Goal: Contribute content: Add original content to the website for others to see

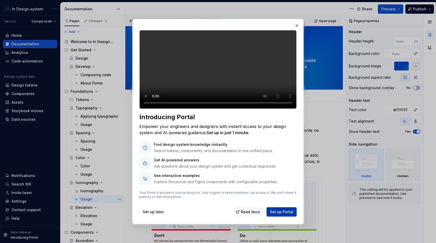
click at [277, 215] on span "Set up Portal" at bounding box center [281, 211] width 23 height 5
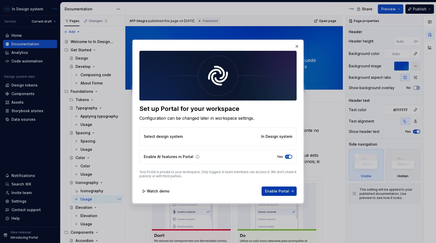
click at [283, 190] on span "Enable Portal" at bounding box center [277, 191] width 24 height 5
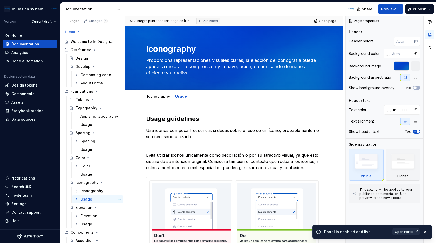
click at [409, 233] on span "Open Portal" at bounding box center [403, 232] width 18 height 4
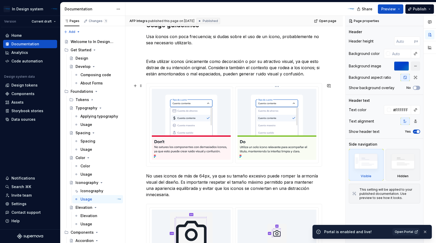
scroll to position [93, 0]
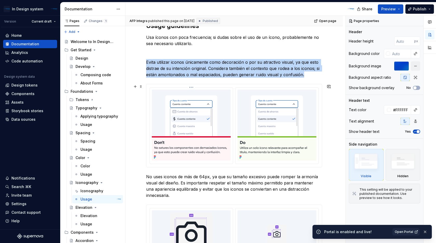
click at [215, 127] on img at bounding box center [191, 125] width 79 height 71
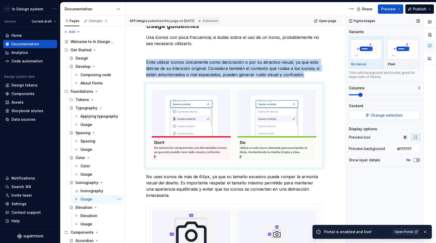
click at [376, 116] on span "Change selection" at bounding box center [386, 115] width 32 height 5
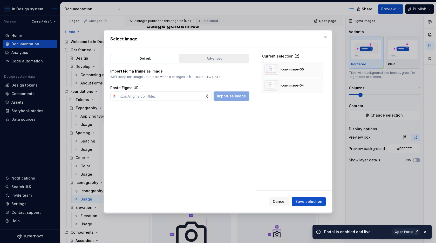
click at [223, 58] on div "Advanced" at bounding box center [214, 58] width 65 height 5
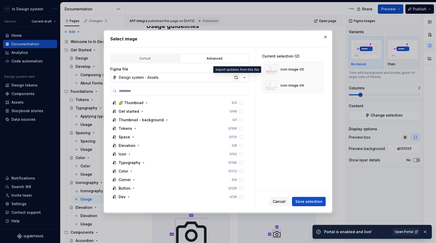
click at [235, 79] on div "button" at bounding box center [235, 77] width 7 height 7
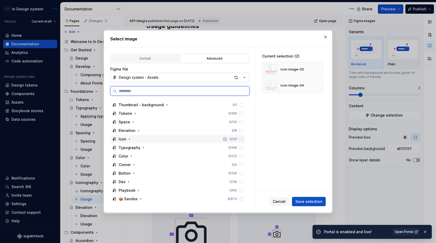
click at [170, 141] on div "Icon 0 / 33" at bounding box center [177, 139] width 135 height 8
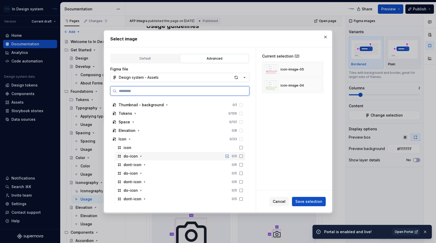
click at [243, 156] on icon at bounding box center [241, 156] width 4 height 4
click at [243, 165] on icon at bounding box center [241, 165] width 4 height 4
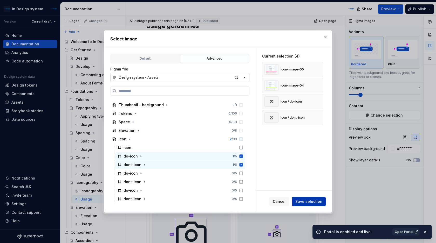
click at [309, 203] on span "Save selection" at bounding box center [308, 201] width 27 height 5
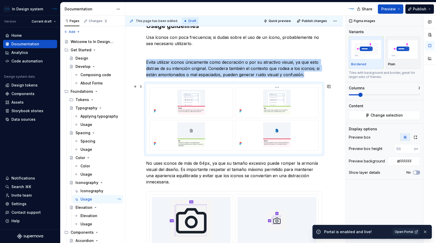
click at [271, 100] on img at bounding box center [276, 102] width 79 height 25
click at [279, 86] on html "In Design system Version Current draft Home Documentation Analytics Code automa…" at bounding box center [218, 121] width 436 height 243
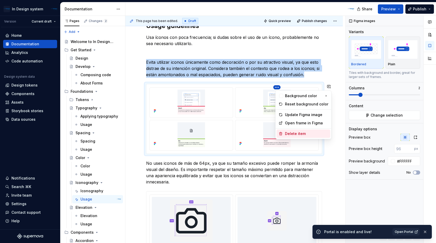
click at [292, 134] on div "Delete item" at bounding box center [306, 133] width 43 height 5
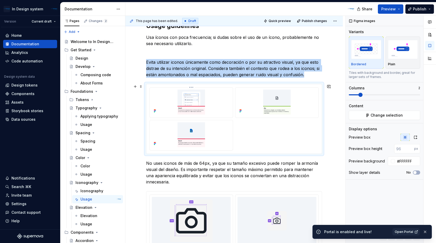
click at [192, 86] on html "In Design system Version Current draft Home Documentation Analytics Code automa…" at bounding box center [218, 121] width 436 height 243
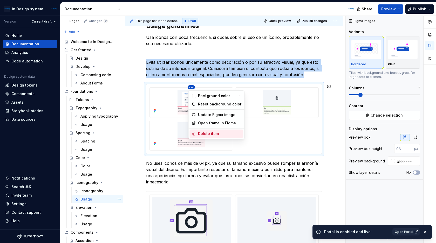
click at [212, 133] on div "Delete item" at bounding box center [219, 133] width 43 height 5
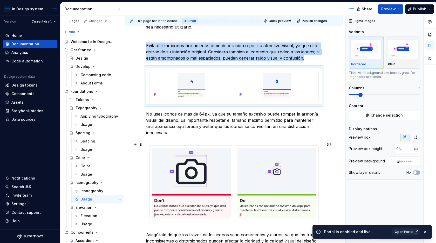
scroll to position [110, 0]
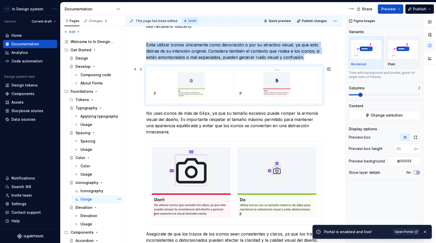
click at [292, 95] on img at bounding box center [276, 84] width 79 height 25
click at [413, 137] on icon "button" at bounding box center [415, 137] width 4 height 4
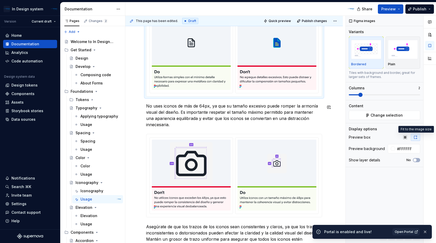
scroll to position [165, 0]
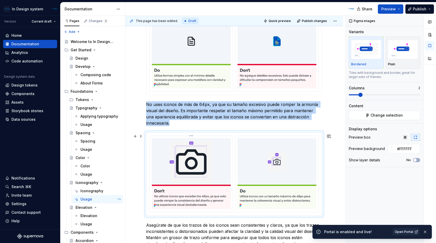
click at [225, 169] on img at bounding box center [191, 173] width 79 height 71
click at [220, 135] on div at bounding box center [233, 174] width 175 height 83
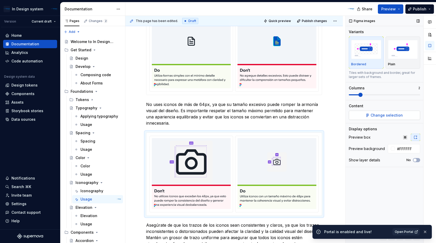
click at [388, 115] on span "Change selection" at bounding box center [386, 115] width 32 height 5
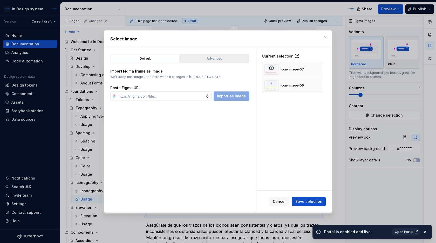
click at [216, 57] on div "Advanced" at bounding box center [214, 58] width 65 height 5
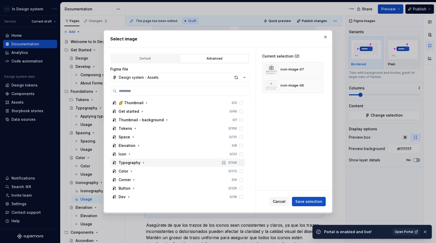
scroll to position [15, 0]
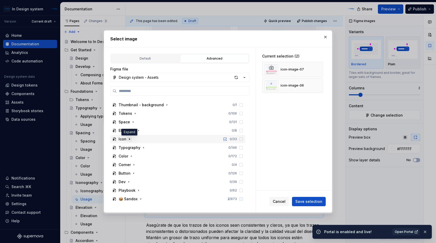
click at [130, 139] on icon "button" at bounding box center [129, 139] width 4 height 4
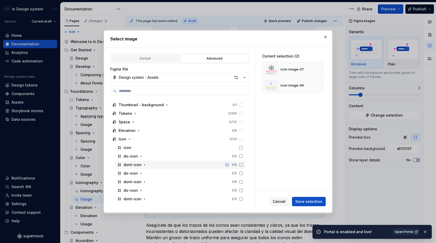
scroll to position [28, 0]
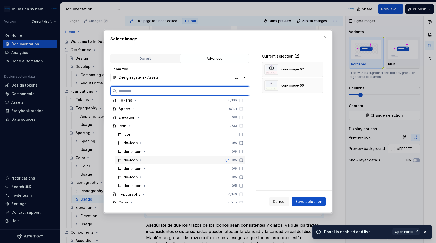
click at [149, 160] on div "do-icon 0 / 5" at bounding box center [180, 160] width 130 height 8
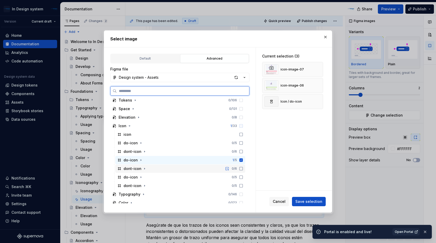
click at [153, 169] on div "dont-icon 0 / 6" at bounding box center [180, 169] width 130 height 8
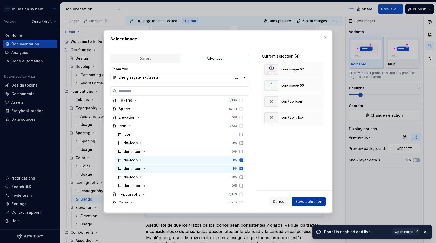
click at [304, 201] on span "Save selection" at bounding box center [308, 201] width 27 height 5
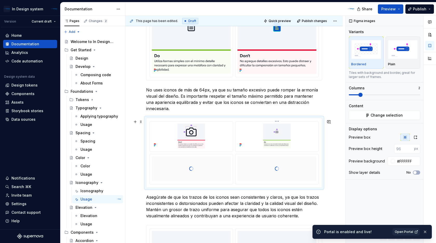
scroll to position [184, 0]
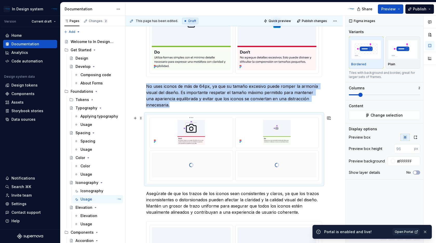
click at [220, 135] on img at bounding box center [191, 132] width 79 height 25
click at [279, 118] on div at bounding box center [233, 149] width 175 height 69
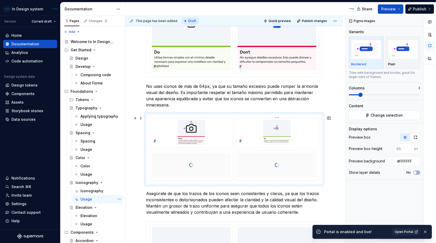
click at [279, 119] on html "In Design system Version Current draft Home Documentation Analytics Code automa…" at bounding box center [218, 121] width 436 height 243
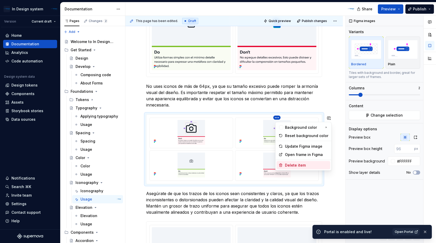
click at [292, 165] on div "Delete item" at bounding box center [306, 165] width 43 height 5
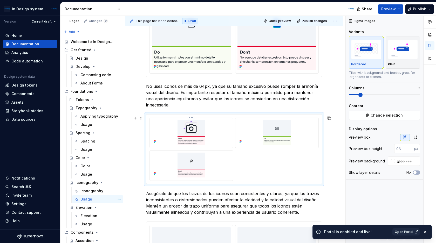
click at [193, 119] on html "In Design system Version Current draft Home Documentation Analytics Code automa…" at bounding box center [218, 121] width 436 height 243
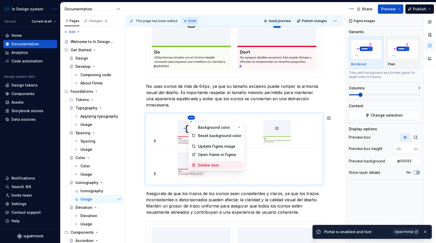
click at [205, 164] on div "Delete item" at bounding box center [219, 165] width 43 height 5
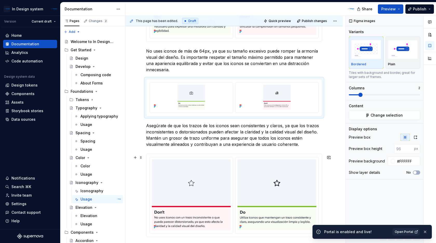
scroll to position [220, 0]
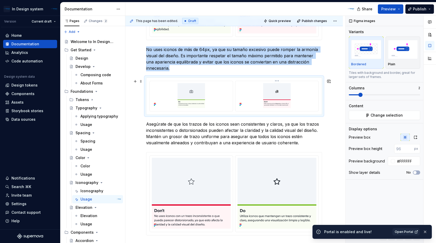
click at [307, 93] on img at bounding box center [276, 95] width 79 height 25
click at [415, 137] on icon "button" at bounding box center [415, 137] width 4 height 4
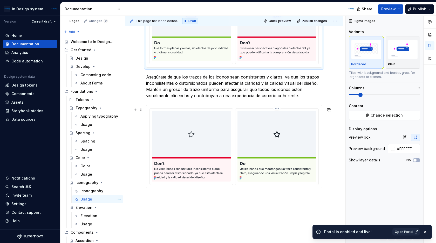
scroll to position [318, 0]
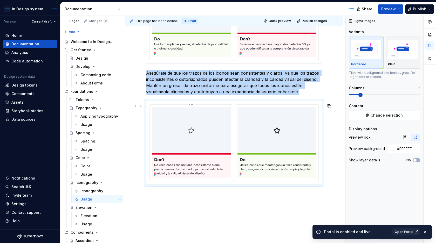
click at [213, 143] on img at bounding box center [191, 142] width 79 height 71
click at [388, 116] on span "Change selection" at bounding box center [386, 115] width 32 height 5
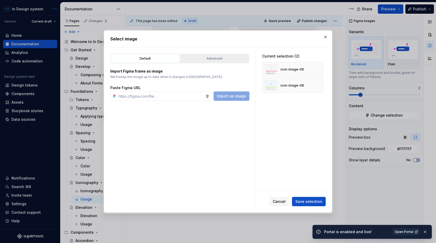
click at [214, 59] on div "Advanced" at bounding box center [214, 58] width 65 height 5
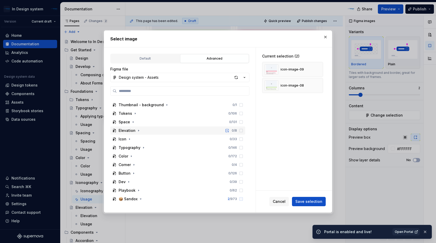
scroll to position [15, 0]
click at [167, 142] on div "Icon 0 / 33" at bounding box center [177, 139] width 135 height 8
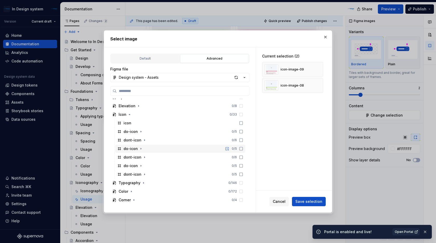
scroll to position [49, 0]
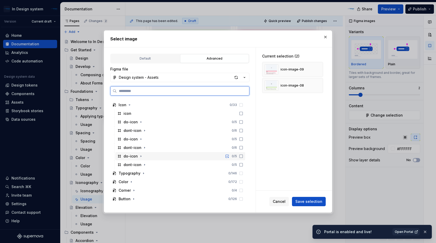
click at [175, 157] on div "do-icon 0 / 5" at bounding box center [180, 156] width 130 height 8
click at [168, 166] on div "dont-icon 0 / 5" at bounding box center [180, 165] width 130 height 8
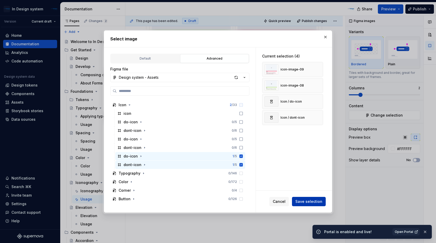
click at [303, 205] on button "Save selection" at bounding box center [309, 201] width 34 height 9
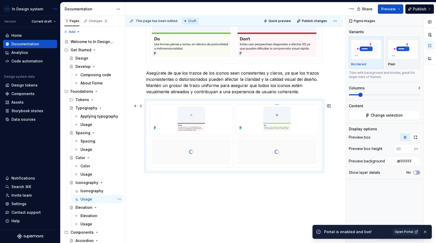
click at [278, 107] on html "In Design system Version Current draft Home Documentation Analytics Code automa…" at bounding box center [218, 121] width 436 height 243
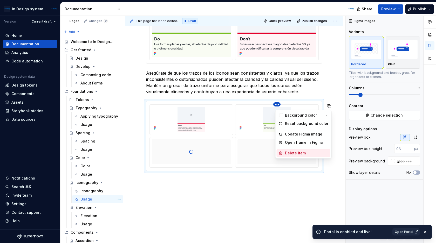
click at [291, 153] on div "Delete item" at bounding box center [306, 153] width 43 height 5
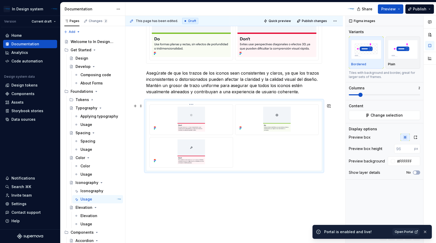
click at [191, 107] on html "In Design system Version Current draft Home Documentation Analytics Code automa…" at bounding box center [218, 121] width 436 height 243
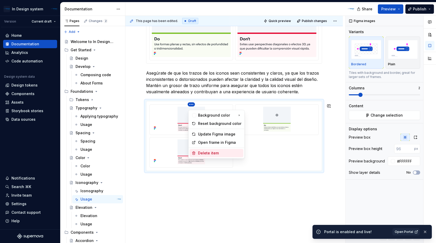
click at [200, 152] on div "Delete item" at bounding box center [219, 153] width 43 height 5
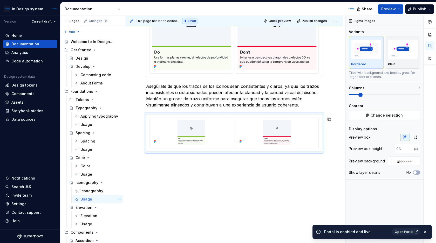
scroll to position [306, 0]
click at [316, 142] on img at bounding box center [276, 132] width 79 height 25
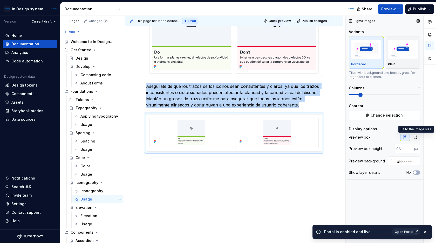
click at [416, 139] on icon "button" at bounding box center [415, 137] width 4 height 4
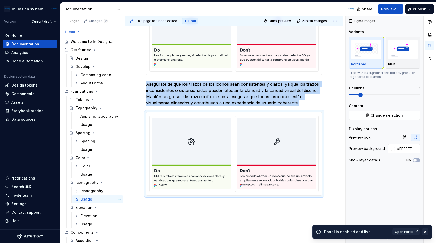
click at [426, 232] on button "button" at bounding box center [424, 231] width 7 height 7
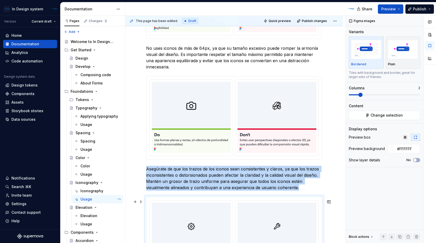
scroll to position [223, 0]
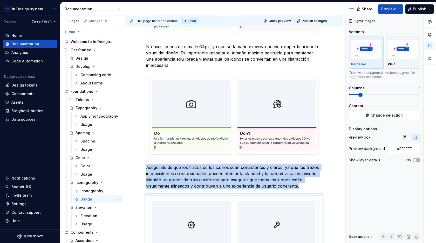
type textarea "*"
click at [212, 57] on p "No uses iconos de más de 64px, ya que su tamaño excesivo puede romper la armoní…" at bounding box center [234, 56] width 176 height 25
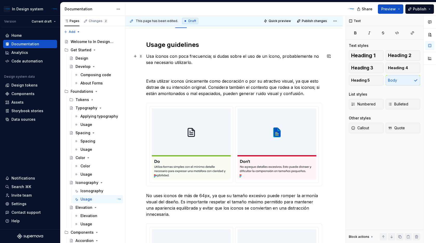
scroll to position [72, 0]
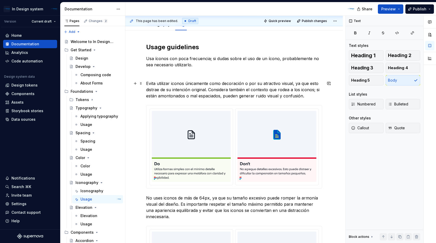
click at [198, 88] on p "Evita utilizar iconos únicamente como decoración o por su atractivo visual, ya …" at bounding box center [234, 89] width 176 height 19
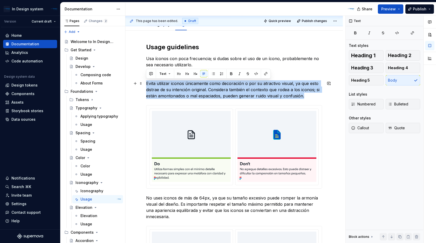
drag, startPoint x: 147, startPoint y: 83, endPoint x: 312, endPoint y: 98, distance: 165.6
click at [312, 98] on p "Evita utilizar iconos únicamente como decoración o por su atractivo visual, ya …" at bounding box center [234, 89] width 176 height 19
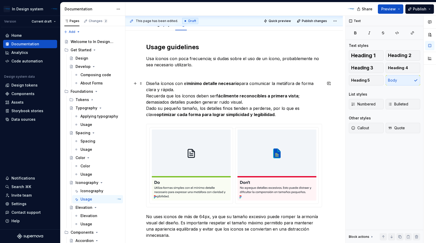
click at [146, 96] on p "Diseña íconos con el mínimo detalle necesario para comunicar la metáfora de for…" at bounding box center [234, 98] width 176 height 37
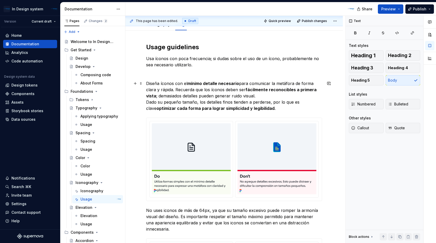
click at [147, 102] on p "Diseña íconos con el mínimo detalle necesario para comunicar la metáfora de for…" at bounding box center [234, 95] width 176 height 31
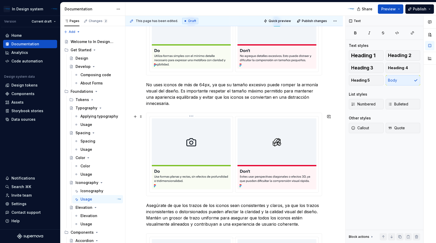
scroll to position [182, 0]
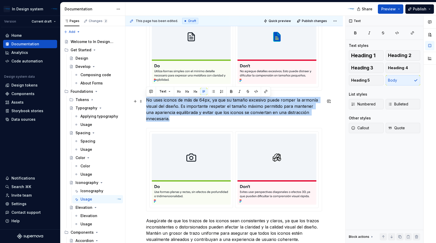
drag, startPoint x: 173, startPoint y: 118, endPoint x: 145, endPoint y: 102, distance: 32.1
click at [145, 102] on div "Usage guidelines Usa íconos con poca frecuencia; si dudas sobre el uso de un íc…" at bounding box center [233, 172] width 217 height 504
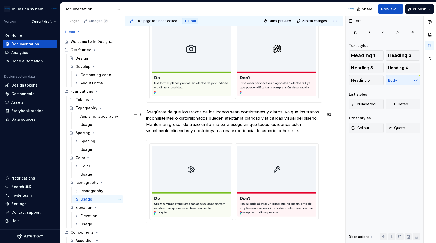
scroll to position [305, 0]
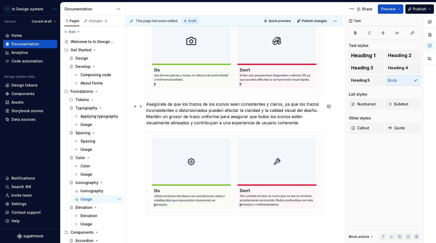
click at [235, 123] on p "Asegúrate de que los trazos de los iconos sean consistentes y claros, ya que lo…" at bounding box center [234, 113] width 176 height 25
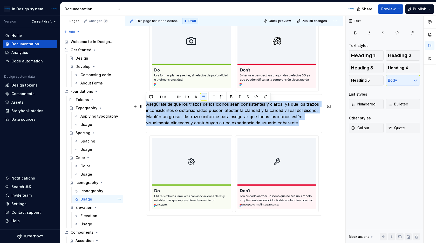
drag, startPoint x: 146, startPoint y: 106, endPoint x: 299, endPoint y: 125, distance: 153.6
click at [299, 125] on p "Asegúrate de que los trazos de los iconos sean consistentes y claros, ya que lo…" at bounding box center [234, 113] width 176 height 25
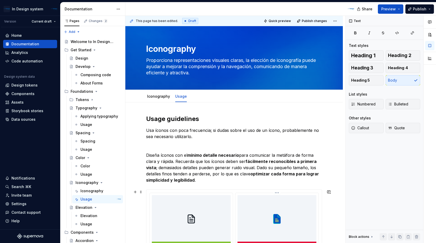
scroll to position [0, 0]
click at [152, 131] on p "Usa íconos con poca frecuencia; si dudas sobre el uso de un ícono, probablement…" at bounding box center [234, 133] width 176 height 12
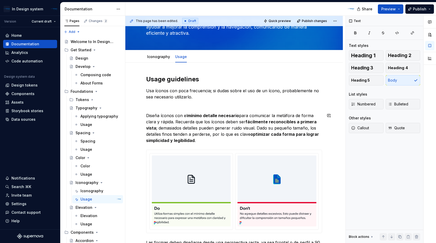
scroll to position [40, 0]
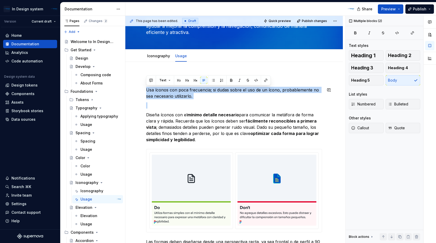
drag, startPoint x: 146, startPoint y: 92, endPoint x: 206, endPoint y: 99, distance: 60.4
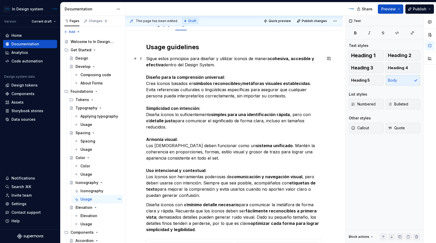
scroll to position [73, 0]
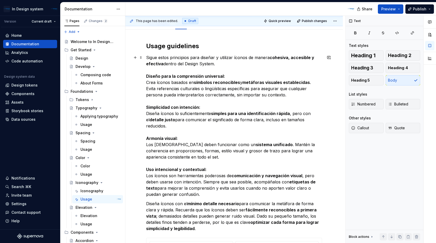
click at [181, 72] on p "Sigue estos principios para diseñar y utilizar íconos de manera cohesiva, acces…" at bounding box center [234, 125] width 176 height 143
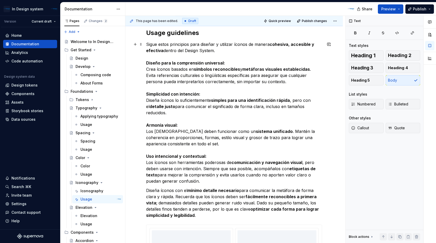
scroll to position [83, 0]
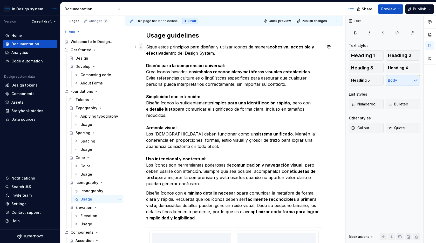
click at [140, 48] on span at bounding box center [141, 46] width 4 height 7
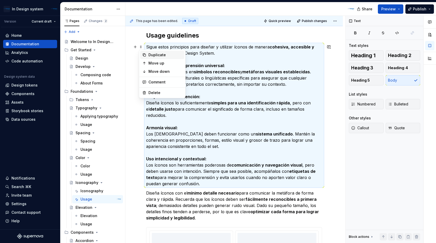
click at [153, 53] on div "Duplicate" at bounding box center [165, 54] width 34 height 5
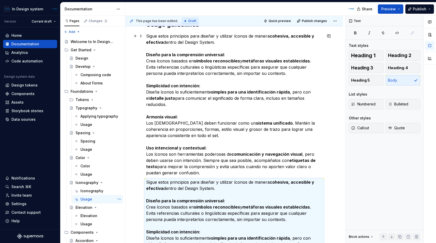
scroll to position [75, 0]
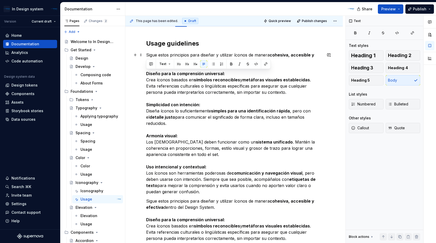
drag, startPoint x: 191, startPoint y: 186, endPoint x: 141, endPoint y: 73, distance: 123.6
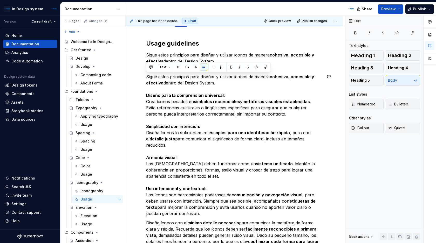
drag, startPoint x: 218, startPoint y: 86, endPoint x: 143, endPoint y: 73, distance: 75.9
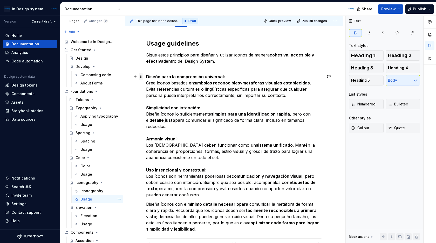
click at [141, 77] on span at bounding box center [141, 76] width 4 height 7
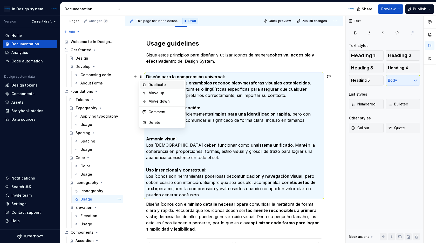
click at [155, 84] on div "Duplicate" at bounding box center [165, 84] width 34 height 5
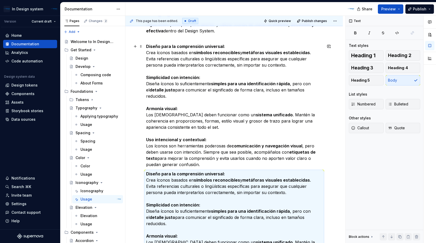
scroll to position [100, 0]
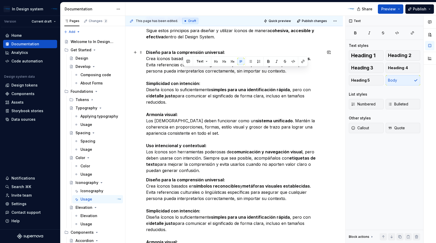
drag, startPoint x: 187, startPoint y: 166, endPoint x: 273, endPoint y: 72, distance: 127.6
click at [273, 72] on p "Diseño para la comprensión universal: Crea íconos basados en símbolos reconocib…" at bounding box center [234, 111] width 176 height 124
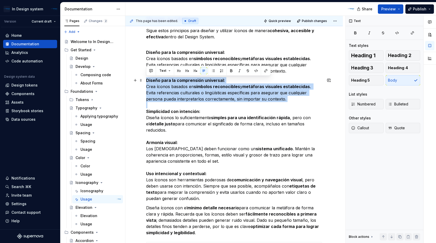
drag, startPoint x: 146, startPoint y: 110, endPoint x: 144, endPoint y: 80, distance: 30.7
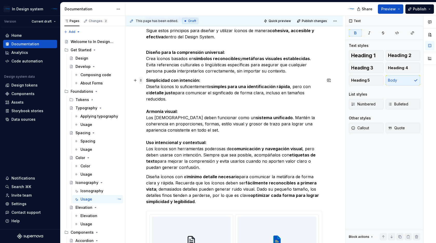
click at [140, 81] on span at bounding box center [141, 80] width 4 height 7
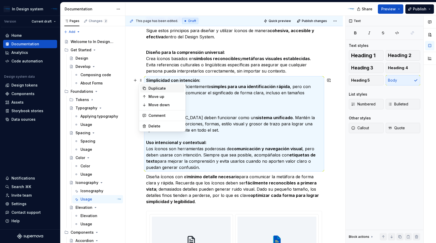
click at [155, 87] on div "Duplicate" at bounding box center [165, 88] width 34 height 5
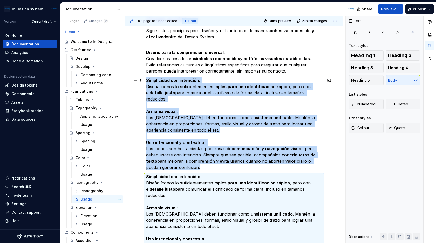
scroll to position [111, 0]
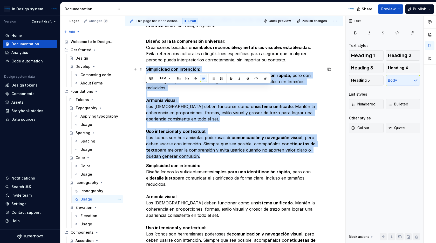
drag, startPoint x: 147, startPoint y: 85, endPoint x: 238, endPoint y: 147, distance: 109.9
click at [238, 147] on p "Simplicidad con intención: Diseña íconos lo suficientemente simples para una id…" at bounding box center [234, 112] width 176 height 93
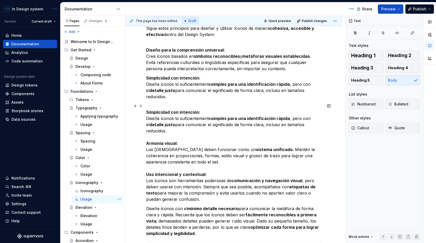
scroll to position [99, 0]
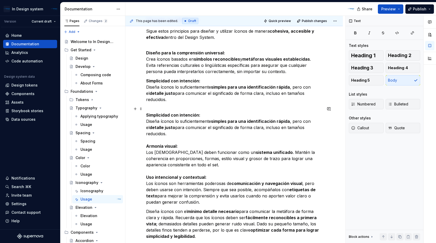
click at [167, 144] on strong "Armonía visual:" at bounding box center [162, 146] width 32 height 5
click at [142, 110] on span at bounding box center [141, 108] width 4 height 7
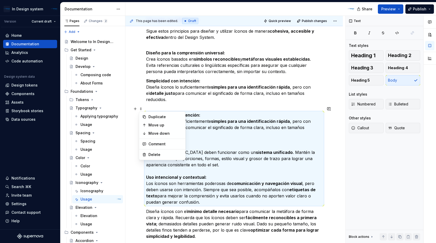
click at [209, 126] on p "Simplicidad con intención: Diseña íconos lo suficientemente simples para una id…" at bounding box center [234, 158] width 176 height 93
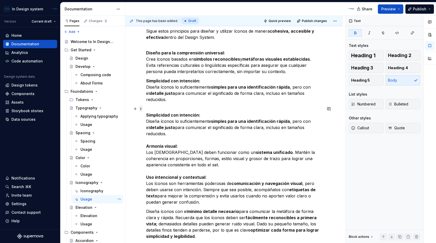
click at [142, 108] on span at bounding box center [141, 108] width 4 height 7
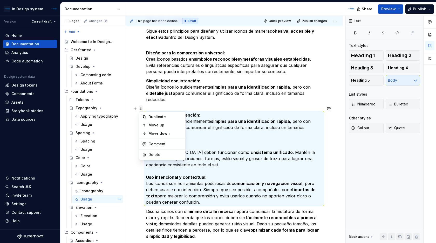
click at [141, 108] on span at bounding box center [141, 108] width 4 height 7
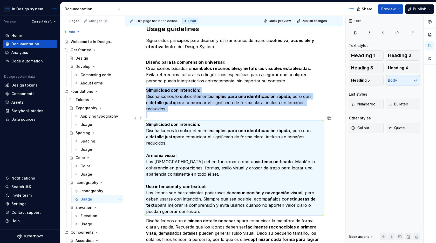
click at [185, 144] on p "Simplicidad con intención: Diseña íconos lo suficientemente simples para una id…" at bounding box center [234, 167] width 176 height 93
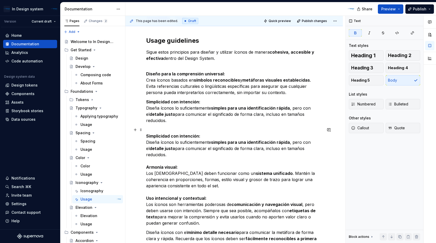
scroll to position [78, 0]
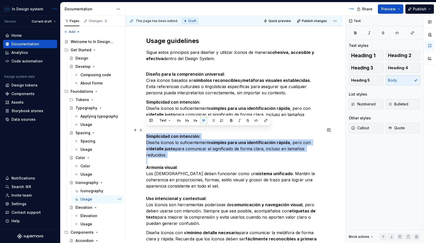
drag, startPoint x: 147, startPoint y: 156, endPoint x: 144, endPoint y: 130, distance: 25.6
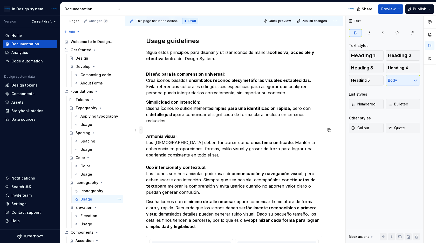
click at [139, 130] on span at bounding box center [141, 130] width 4 height 7
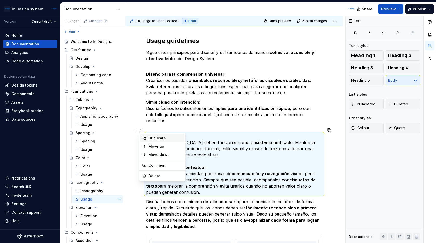
click at [155, 138] on div "Duplicate" at bounding box center [165, 138] width 34 height 5
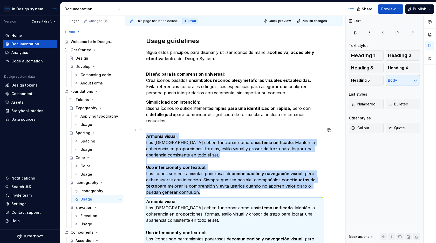
scroll to position [89, 0]
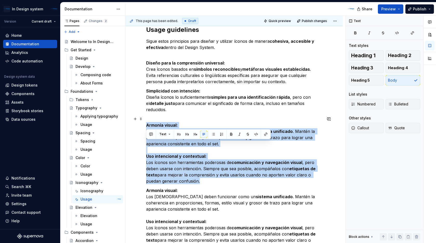
drag, startPoint x: 184, startPoint y: 174, endPoint x: 146, endPoint y: 147, distance: 46.7
click at [146, 147] on p "Armonía visual: Los íconos deben funcionar como un sistema unificado . Mantén l…" at bounding box center [234, 153] width 176 height 62
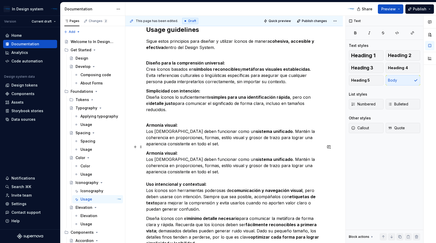
click at [147, 151] on strong "Armonía visual:" at bounding box center [162, 153] width 32 height 5
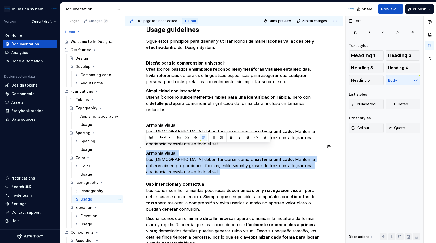
drag, startPoint x: 147, startPoint y: 147, endPoint x: 150, endPoint y: 174, distance: 27.1
click at [150, 174] on p "Armonía visual: Los íconos deben funcionar como un sistema unificado . Mantén l…" at bounding box center [234, 181] width 176 height 62
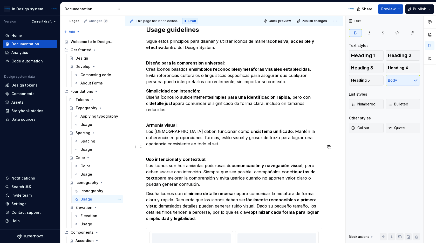
click at [149, 157] on strong "Uso intencional y contextual:" at bounding box center [176, 159] width 60 height 5
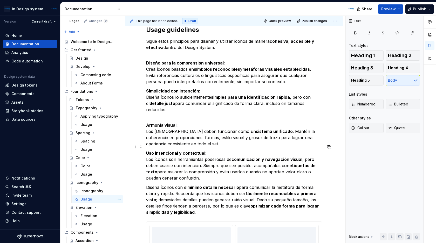
click at [160, 165] on p "Uso intencional y contextual: Los íconos son herramientas poderosas de comunica…" at bounding box center [234, 165] width 176 height 31
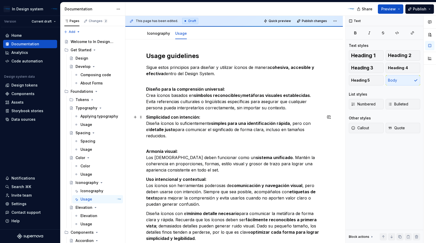
scroll to position [63, 0]
click at [141, 147] on span at bounding box center [141, 145] width 4 height 7
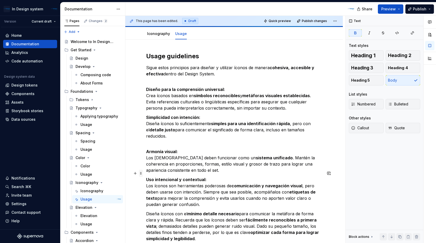
click at [141, 172] on span at bounding box center [141, 173] width 4 height 7
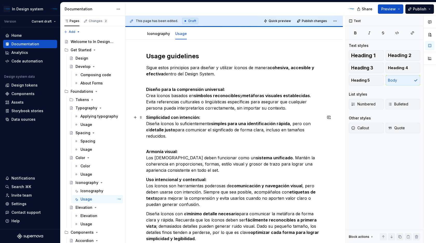
click at [150, 138] on p "Simplicidad con intención: Diseña íconos lo suficientemente simples para una id…" at bounding box center [234, 129] width 176 height 31
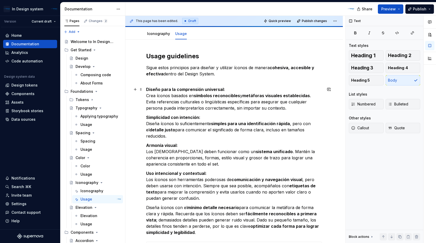
click at [153, 88] on strong "Diseño para la comprensión universal:" at bounding box center [185, 89] width 79 height 5
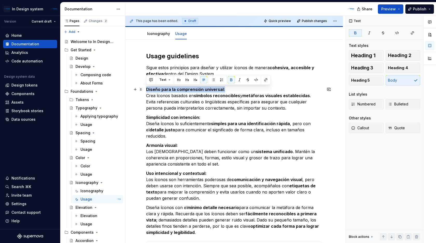
drag, startPoint x: 225, startPoint y: 89, endPoint x: 143, endPoint y: 88, distance: 81.9
click at [374, 80] on button "Heading 5" at bounding box center [365, 80] width 35 height 10
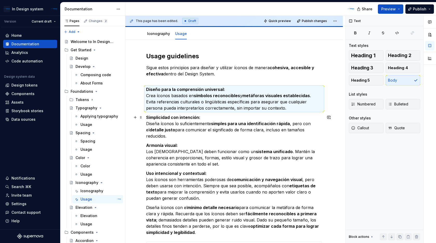
click at [258, 130] on p "Simplicidad con intención: Diseña íconos lo suficientemente simples para una id…" at bounding box center [234, 126] width 176 height 25
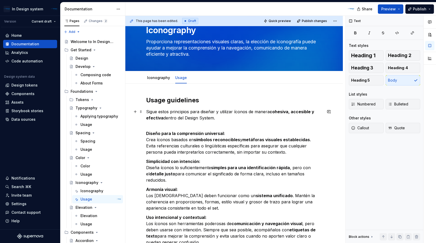
scroll to position [24, 0]
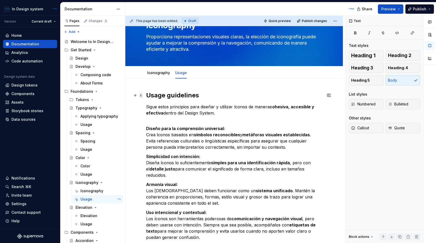
click at [142, 95] on span at bounding box center [141, 95] width 4 height 7
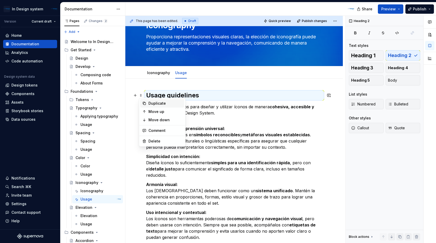
click at [159, 103] on div "Duplicate" at bounding box center [165, 103] width 34 height 5
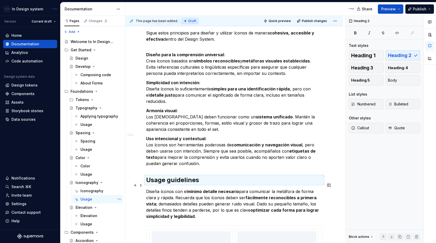
scroll to position [130, 0]
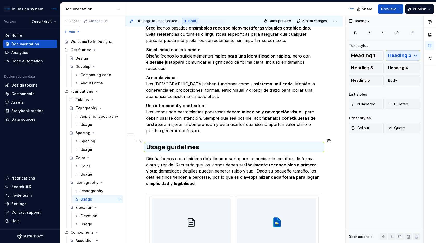
click at [194, 143] on h2 "Usage guidelines" at bounding box center [234, 147] width 176 height 8
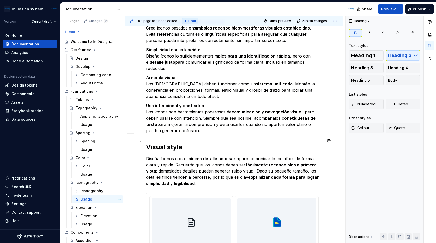
click at [193, 143] on h2 "Visual style" at bounding box center [234, 147] width 176 height 8
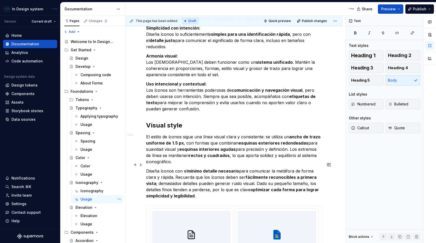
scroll to position [152, 0]
click at [200, 155] on p "El estilo de íconos sigue una línea visual clara y consistente: se utiliza un a…" at bounding box center [234, 149] width 176 height 31
click at [177, 137] on strong "ancho de trazo uniforme de 1.5 px" at bounding box center [233, 140] width 175 height 11
click at [207, 158] on p "El estilo de íconos sigue una línea visual clara y consistente: se utiliza un a…" at bounding box center [234, 149] width 176 height 31
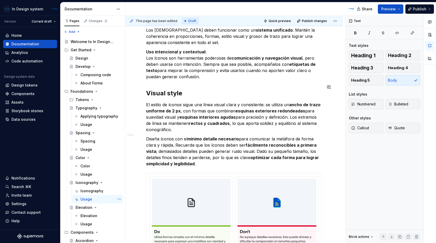
scroll to position [202, 0]
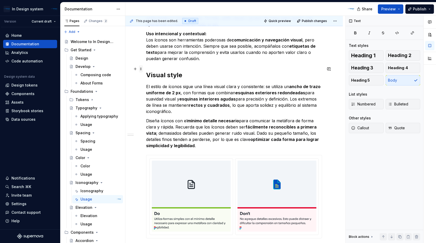
click at [141, 70] on span at bounding box center [141, 68] width 4 height 7
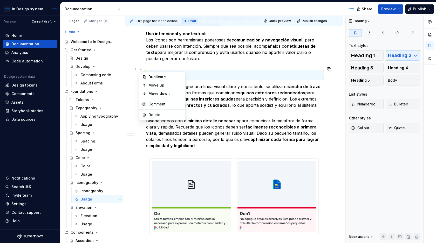
click at [209, 71] on h2 "Visual style" at bounding box center [234, 75] width 176 height 8
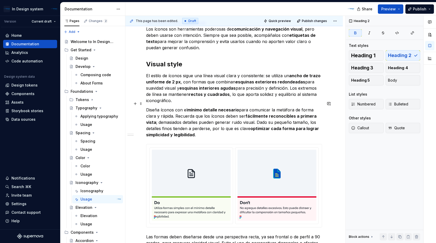
scroll to position [220, 0]
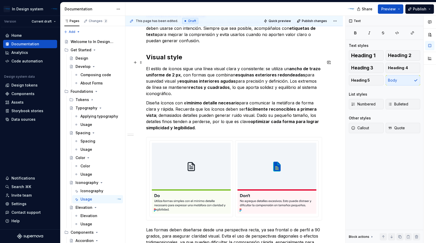
click at [181, 86] on p "El estilo de íconos sigue una línea visual clara y consistente: se utiliza un a…" at bounding box center [234, 81] width 176 height 31
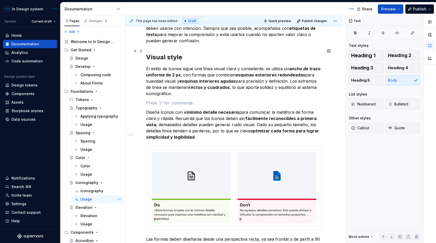
click at [255, 41] on div "Usage guidelines Sigue estos principios para diseñar y utilizar íconos de maner…" at bounding box center [234, 192] width 176 height 596
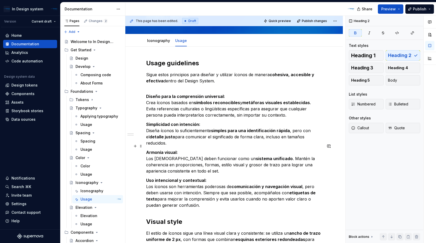
scroll to position [72, 0]
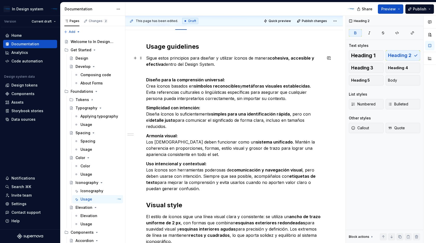
click at [186, 66] on p "Sigue estos principios para diseñar y utilizar íconos de manera cohesiva, acces…" at bounding box center [234, 64] width 176 height 19
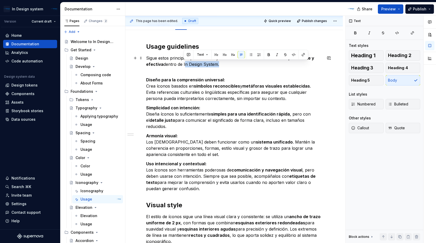
drag, startPoint x: 183, startPoint y: 64, endPoint x: 217, endPoint y: 65, distance: 34.0
click at [217, 65] on p "Sigue estos principios para diseñar y utilizar íconos de manera cohesiva, acces…" at bounding box center [234, 64] width 176 height 19
click at [223, 68] on p "Sigue estos principios para diseñar y utilizar íconos de manera cohesiva, acces…" at bounding box center [234, 64] width 176 height 19
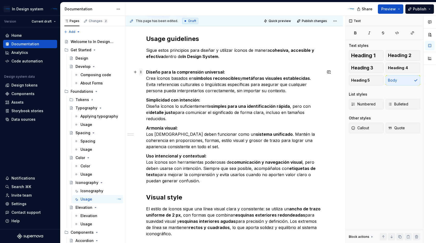
click at [142, 74] on span at bounding box center [141, 71] width 4 height 7
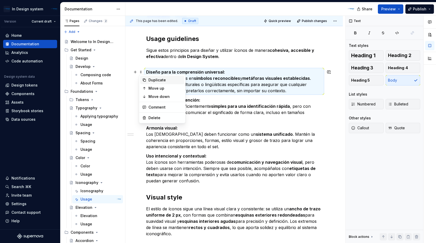
click at [149, 79] on div "Duplicate" at bounding box center [165, 80] width 34 height 5
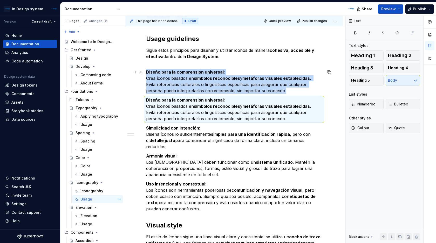
click at [223, 87] on p "Diseño para la comprensión universal: Crea íconos basados en símbolos reconocib…" at bounding box center [234, 81] width 176 height 25
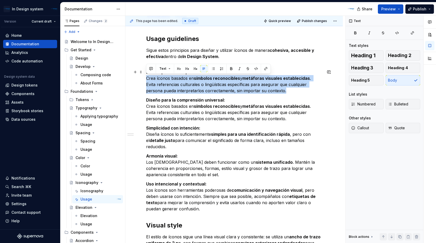
drag, startPoint x: 266, startPoint y: 90, endPoint x: 146, endPoint y: 77, distance: 120.5
click at [146, 77] on p "Diseño para la comprensión universal: Crea íconos basados en símbolos reconocib…" at bounding box center [234, 81] width 176 height 25
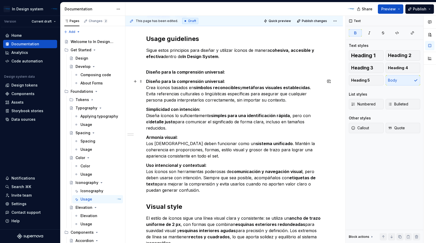
click at [147, 87] on p "Diseño para la comprensión universal: Crea íconos basados en símbolos reconocib…" at bounding box center [234, 90] width 176 height 25
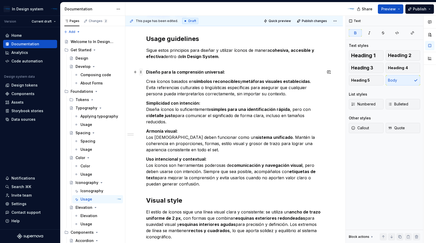
click at [142, 73] on span at bounding box center [141, 71] width 4 height 7
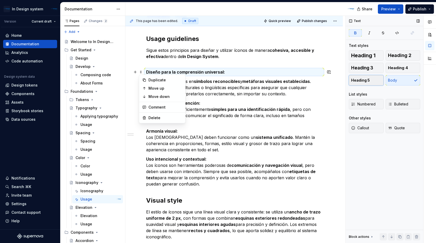
click at [371, 79] on button "Heading 5" at bounding box center [365, 80] width 35 height 10
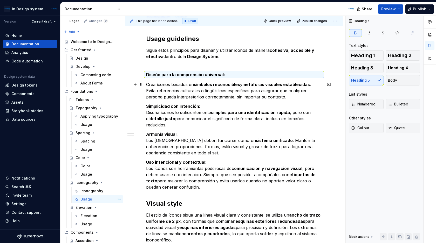
click at [293, 99] on p "Crea íconos basados en símbolos reconocibles y metáforas visuales establecidas …" at bounding box center [234, 90] width 176 height 19
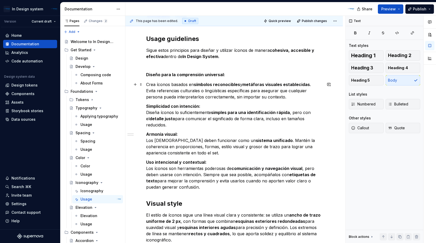
click at [214, 97] on p "Crea íconos basados en símbolos reconocibles y metáforas visuales establecidas …" at bounding box center [234, 90] width 176 height 19
click at [273, 96] on p "Crea íconos basados en símbolos reconocibles y metáforas visuales establecidas …" at bounding box center [234, 90] width 176 height 19
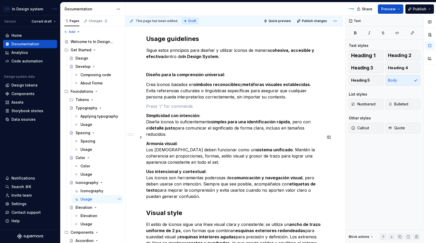
click at [265, 141] on p "Armonía visual: Los íconos deben funcionar como un sistema unificado . Mantén l…" at bounding box center [234, 153] width 176 height 25
click at [142, 75] on span at bounding box center [141, 74] width 4 height 7
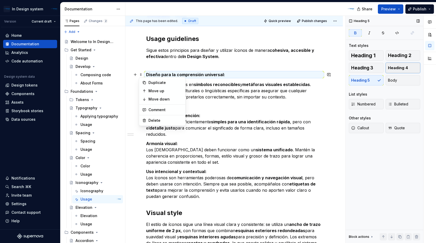
click at [400, 69] on span "Heading 4" at bounding box center [398, 67] width 20 height 5
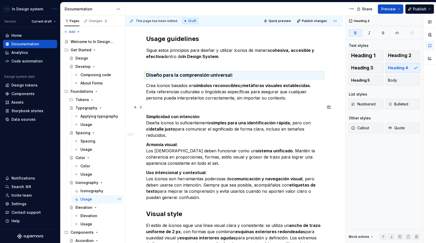
click at [332, 107] on button "button" at bounding box center [328, 107] width 7 height 7
click at [309, 104] on p at bounding box center [234, 107] width 176 height 6
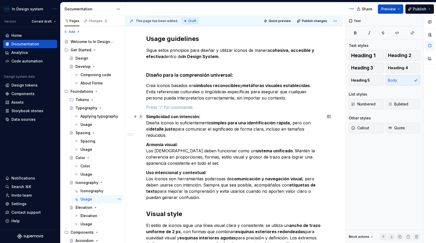
click at [141, 116] on span at bounding box center [141, 116] width 4 height 7
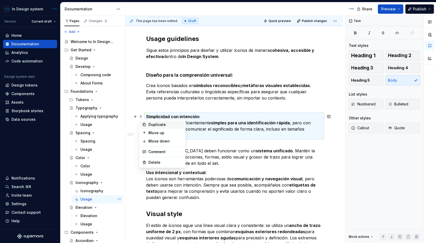
click at [157, 125] on div "Duplicate" at bounding box center [165, 124] width 34 height 5
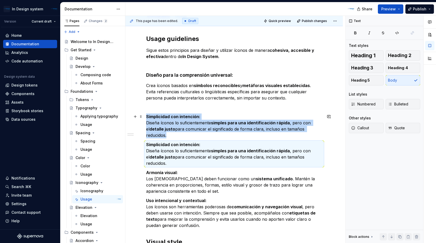
click at [168, 129] on strong "detalle justo" at bounding box center [162, 129] width 26 height 5
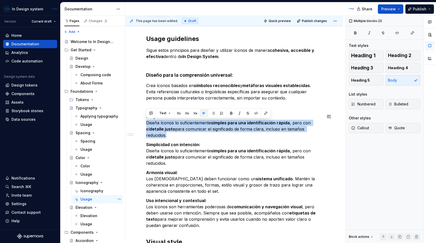
drag, startPoint x: 147, startPoint y: 122, endPoint x: 324, endPoint y: 132, distance: 176.6
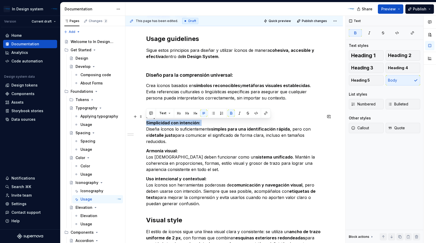
drag, startPoint x: 147, startPoint y: 130, endPoint x: 143, endPoint y: 122, distance: 9.0
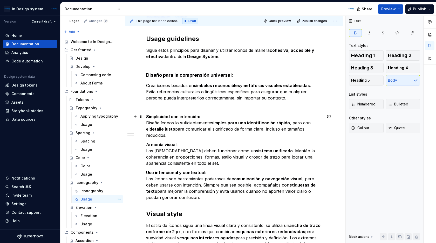
click at [159, 116] on strong "Simplicidad con intención:" at bounding box center [173, 116] width 54 height 5
click at [142, 118] on span at bounding box center [141, 116] width 4 height 7
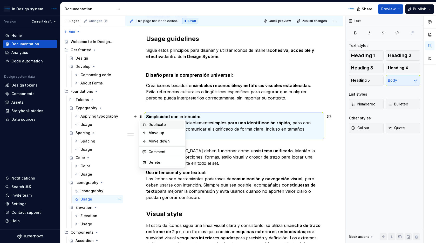
click at [150, 124] on div "Duplicate" at bounding box center [165, 124] width 34 height 5
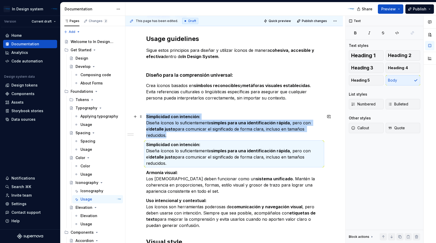
click at [160, 127] on strong "detalle justo" at bounding box center [162, 129] width 26 height 5
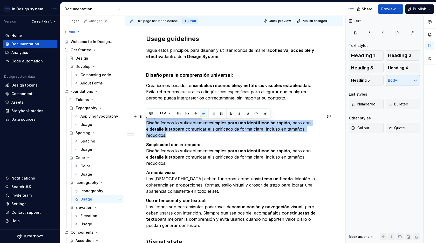
drag, startPoint x: 322, startPoint y: 130, endPoint x: 145, endPoint y: 123, distance: 176.7
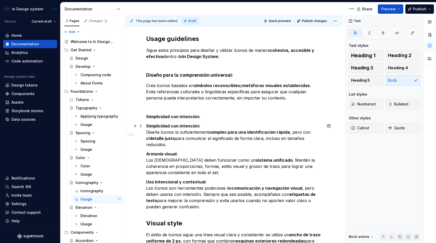
click at [158, 126] on strong "Simplicidad con intención:" at bounding box center [173, 125] width 54 height 5
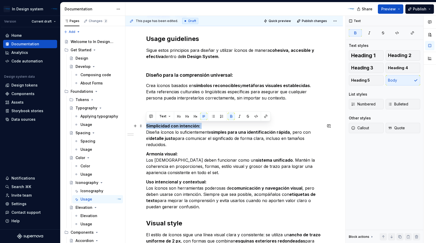
drag, startPoint x: 147, startPoint y: 131, endPoint x: 146, endPoint y: 127, distance: 4.8
click at [146, 127] on p "Simplicidad con intención: Diseña íconos lo suficientemente simples para una id…" at bounding box center [234, 135] width 176 height 25
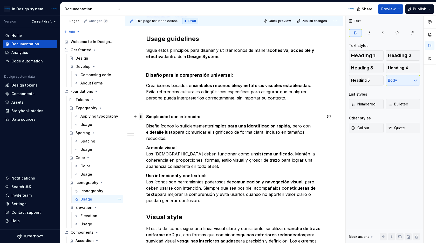
click at [140, 117] on span at bounding box center [141, 116] width 4 height 7
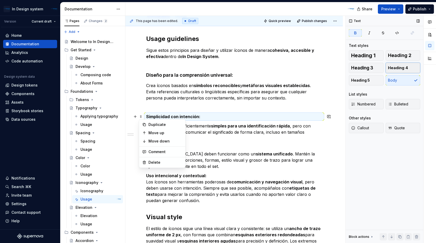
click at [401, 69] on span "Heading 4" at bounding box center [398, 67] width 20 height 5
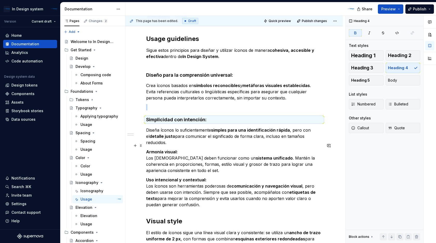
click at [193, 149] on p "Armonía visual: Los íconos deben funcionar como un sistema unificado . Mantén l…" at bounding box center [234, 161] width 176 height 25
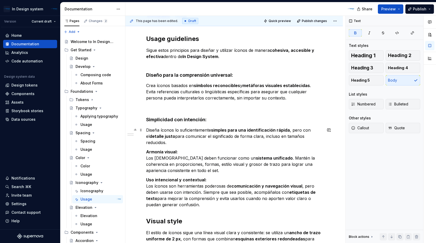
click at [321, 137] on p "Diseña íconos lo suficientemente simples para una identificación rápida , pero …" at bounding box center [234, 136] width 176 height 19
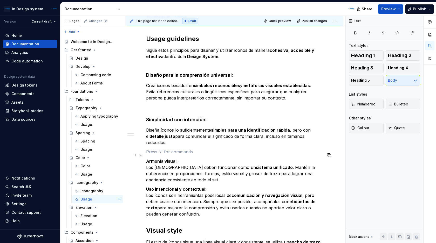
scroll to position [104, 0]
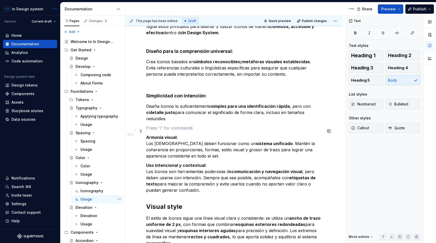
click at [142, 132] on span at bounding box center [141, 131] width 4 height 7
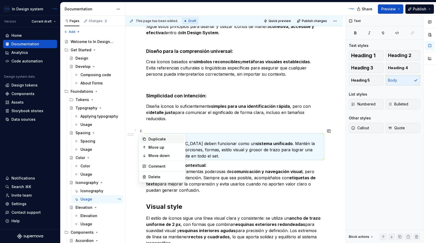
click at [152, 138] on div "Duplicate" at bounding box center [165, 139] width 34 height 5
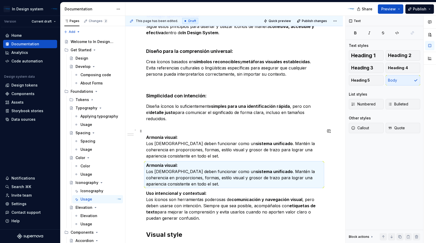
click at [182, 150] on p "Armonía visual: Los íconos deben funcionar como un sistema unificado . Mantén l…" at bounding box center [234, 146] width 176 height 25
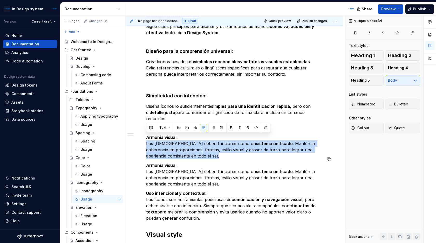
drag, startPoint x: 146, startPoint y: 137, endPoint x: 200, endPoint y: 153, distance: 56.0
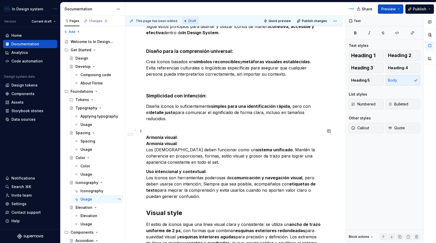
click at [148, 144] on p "Armonía visual: Armonía visual: Los íconos deben funcionar como un sistema unif…" at bounding box center [234, 149] width 176 height 31
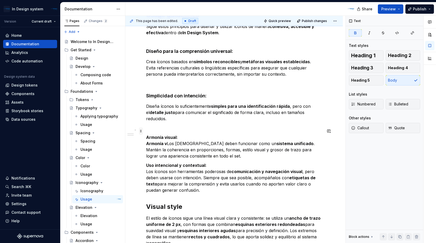
click at [141, 131] on span at bounding box center [141, 131] width 4 height 7
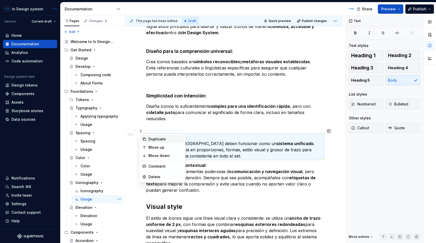
click at [163, 139] on div "Duplicate" at bounding box center [165, 139] width 34 height 5
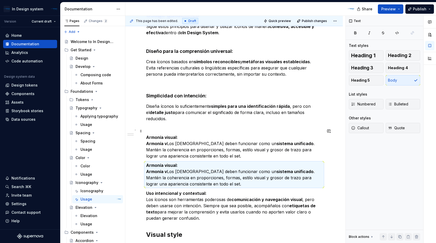
click at [172, 142] on p "Armonía visual: Armonía v Los íconos deben funcionar como un sistema unificado …" at bounding box center [234, 146] width 176 height 25
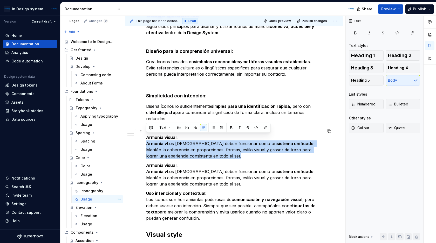
drag, startPoint x: 202, startPoint y: 149, endPoint x: 147, endPoint y: 137, distance: 56.4
click at [147, 137] on p "Armonía visual: Armonía v Los íconos deben funcionar como un sistema unificado …" at bounding box center [234, 146] width 176 height 25
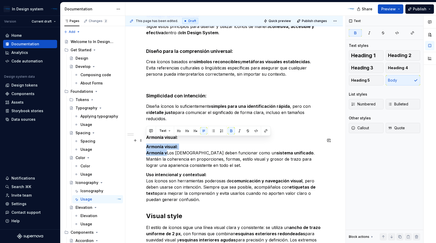
drag, startPoint x: 167, startPoint y: 147, endPoint x: 145, endPoint y: 141, distance: 22.2
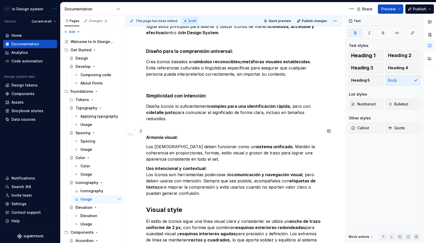
click at [142, 130] on span at bounding box center [141, 131] width 4 height 7
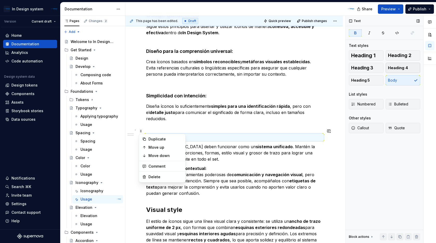
click at [394, 66] on span "Heading 4" at bounding box center [398, 67] width 20 height 5
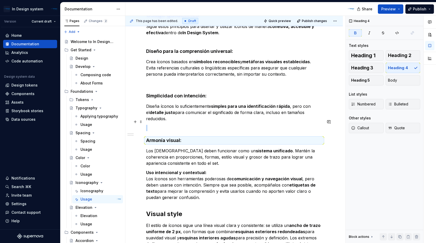
click at [250, 125] on p at bounding box center [234, 128] width 176 height 6
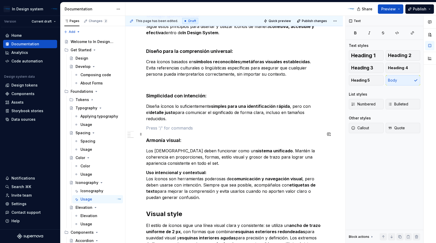
scroll to position [120, 0]
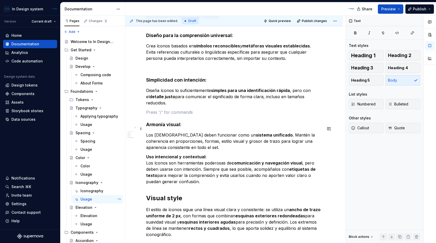
click at [222, 141] on p "Los [DEMOGRAPHIC_DATA] deben funcionar como un sistema unificado . Mantén la co…" at bounding box center [234, 141] width 176 height 19
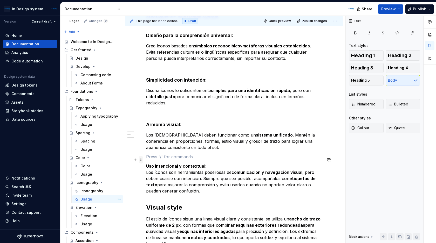
click at [141, 160] on span at bounding box center [141, 159] width 4 height 7
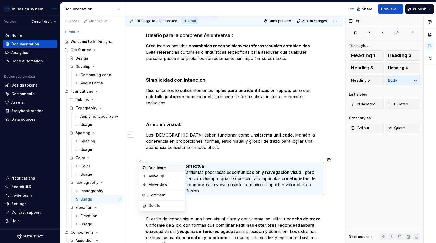
click at [150, 166] on div "Duplicate" at bounding box center [165, 167] width 34 height 5
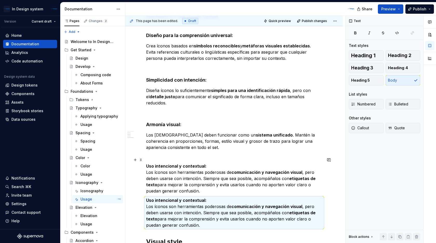
click at [179, 178] on p "Uso intencional y contextual: Los íconos son herramientas poderosas de comunica…" at bounding box center [234, 178] width 176 height 31
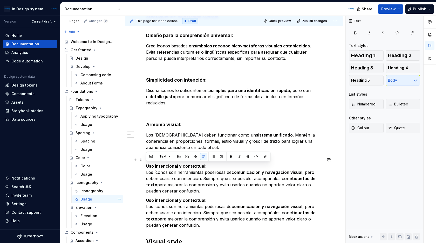
drag, startPoint x: 183, startPoint y: 183, endPoint x: 142, endPoint y: 167, distance: 44.2
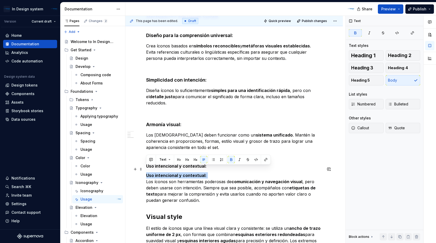
drag, startPoint x: 146, startPoint y: 176, endPoint x: 146, endPoint y: 170, distance: 5.4
click at [146, 172] on p "Uso intencional y contextual: Los íconos son herramientas poderosas de comunica…" at bounding box center [234, 187] width 176 height 31
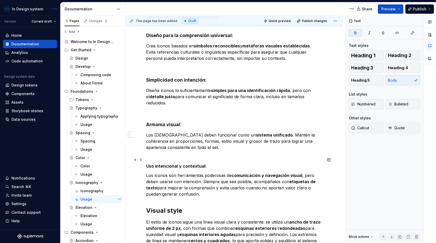
click at [141, 160] on span at bounding box center [141, 159] width 4 height 7
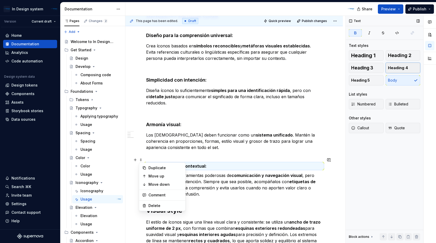
click at [401, 67] on span "Heading 4" at bounding box center [398, 67] width 20 height 5
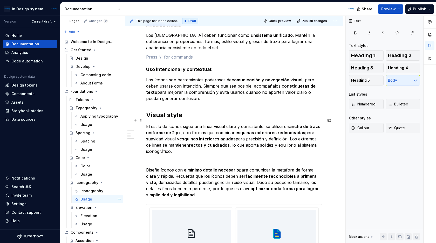
scroll to position [208, 0]
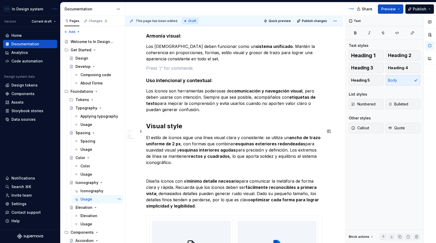
click at [281, 135] on p "El estilo de íconos sigue una línea visual clara y consistente: se utiliza un a…" at bounding box center [234, 150] width 176 height 31
click at [195, 106] on p "Los íconos son herramientas poderosas de comunicación y navegación visual , per…" at bounding box center [234, 100] width 176 height 25
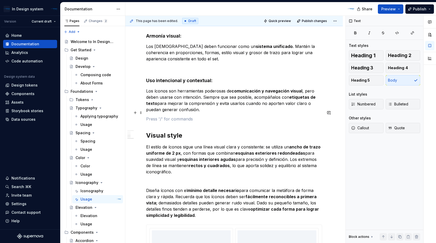
click at [256, 116] on p at bounding box center [234, 119] width 176 height 6
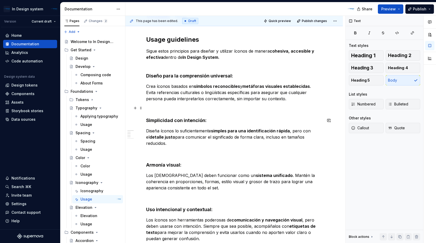
scroll to position [73, 0]
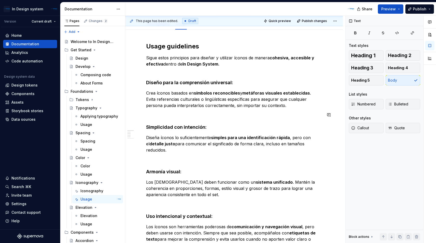
click at [237, 169] on h4 "Armonía visual:" at bounding box center [234, 172] width 176 height 6
click at [392, 8] on span "Preview" at bounding box center [388, 8] width 15 height 5
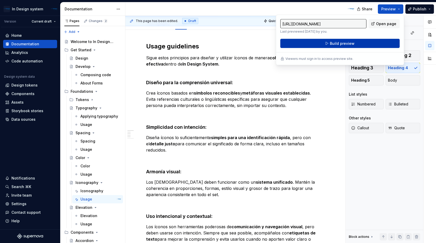
click at [354, 42] on button "Build preview" at bounding box center [339, 43] width 119 height 9
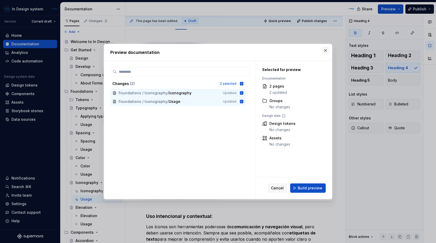
click at [324, 50] on button "button" at bounding box center [324, 50] width 7 height 7
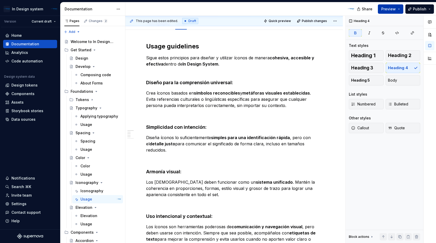
click at [395, 11] on span "Preview" at bounding box center [388, 8] width 15 height 5
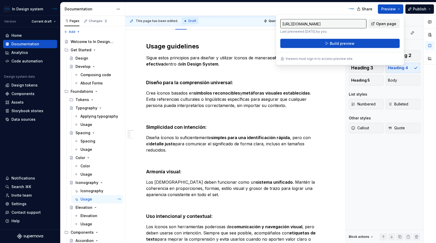
click at [388, 23] on span "Open page" at bounding box center [386, 23] width 20 height 5
click at [335, 8] on div at bounding box center [241, 8] width 233 height 13
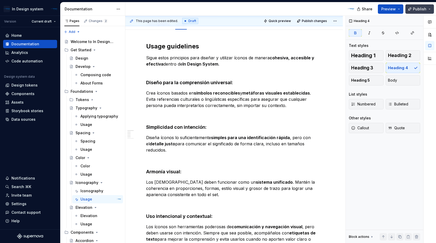
click at [427, 7] on button "Publish" at bounding box center [419, 8] width 29 height 9
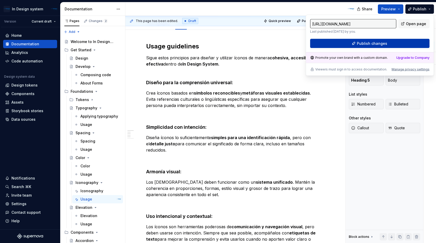
click at [386, 42] on button "Publish changes" at bounding box center [369, 43] width 119 height 9
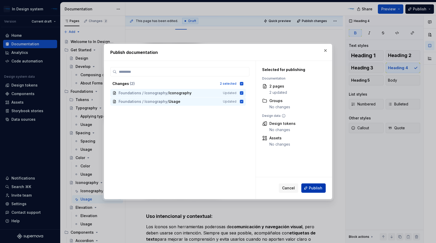
click at [311, 188] on span "Publish" at bounding box center [315, 188] width 13 height 5
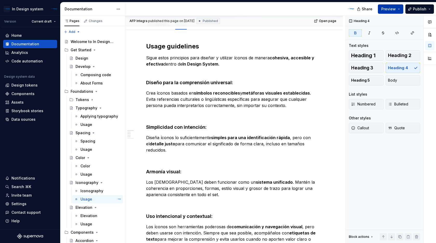
click at [397, 9] on button "Preview" at bounding box center [390, 8] width 25 height 9
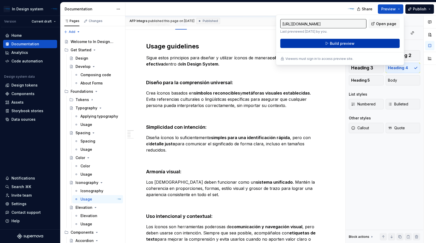
click at [358, 41] on button "Build preview" at bounding box center [339, 43] width 119 height 9
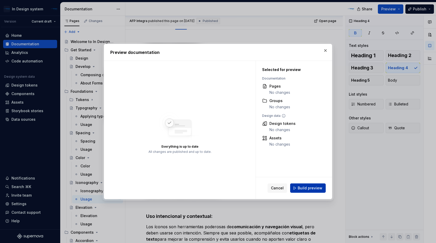
click at [306, 188] on span "Build preview" at bounding box center [309, 188] width 25 height 5
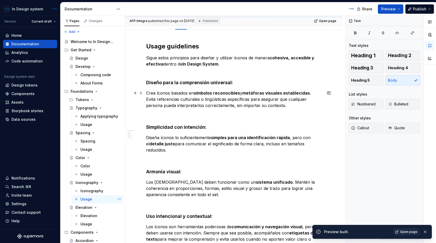
click at [146, 92] on p "Crea íconos basados en símbolos reconocibles y metáforas visuales establecidas …" at bounding box center [234, 99] width 176 height 19
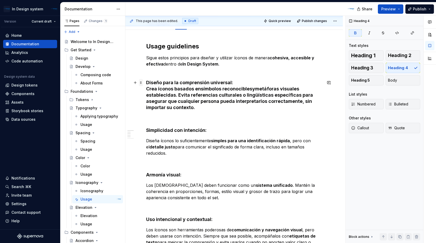
click at [141, 83] on span at bounding box center [141, 82] width 4 height 7
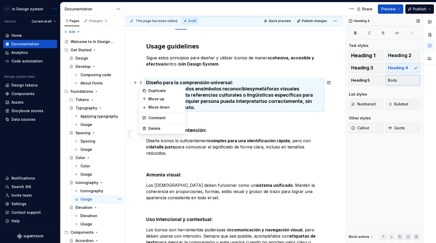
click at [395, 80] on span "Body" at bounding box center [392, 80] width 9 height 5
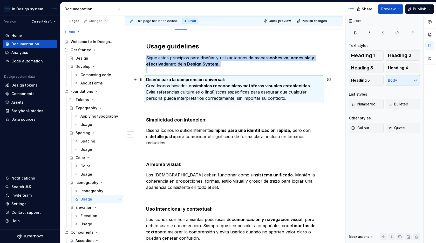
click at [233, 85] on strong "símbolos reconocibles" at bounding box center [217, 85] width 46 height 5
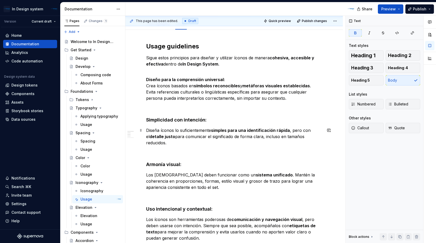
click at [147, 129] on p "Diseña íconos lo suficientemente simples para una identificación rápida , pero …" at bounding box center [234, 136] width 176 height 19
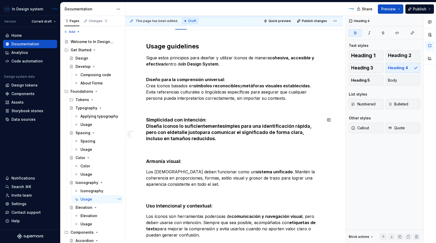
click at [140, 120] on span at bounding box center [141, 119] width 4 height 7
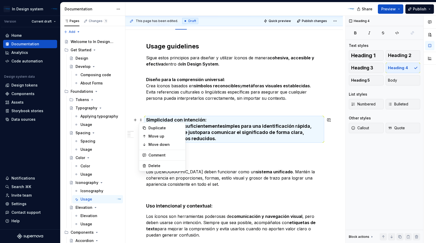
click at [209, 124] on h4 "Simplicidad con intención: Diseña íconos lo suficientemente simples para una id…" at bounding box center [234, 129] width 176 height 25
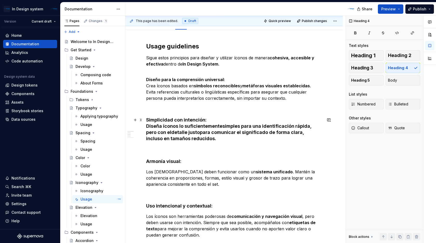
click at [146, 127] on h4 "Simplicidad con intención: Diseña íconos lo suficientemente simples para una id…" at bounding box center [234, 129] width 176 height 25
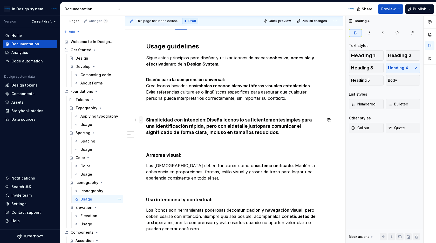
click at [141, 120] on span at bounding box center [141, 119] width 4 height 7
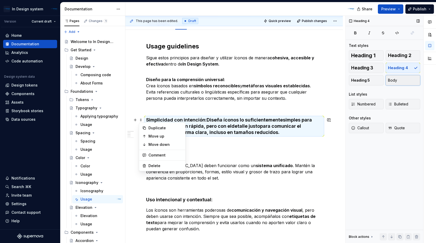
click at [393, 80] on span "Body" at bounding box center [392, 80] width 9 height 5
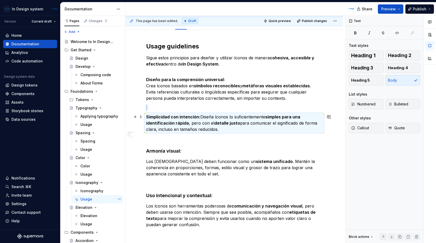
click at [237, 129] on p "Simplicidad con intención: Diseña íconos lo suficientemente simples para una id…" at bounding box center [234, 123] width 176 height 19
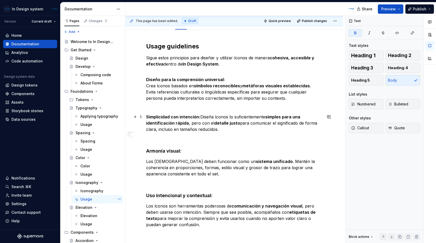
click at [200, 118] on p "Simplicidad con intención: Diseña íconos lo suficientemente simples para una id…" at bounding box center [234, 123] width 176 height 19
click at [146, 86] on p "Diseño para la comprensión universal: Crea íconos basados en símbolos reconocib…" at bounding box center [234, 88] width 176 height 25
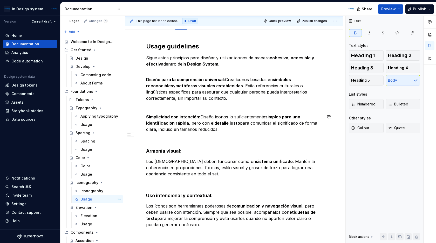
click at [192, 105] on p at bounding box center [234, 107] width 176 height 6
click at [146, 162] on p "Los [DEMOGRAPHIC_DATA] deben funcionar como un sistema unificado . Mantén la co…" at bounding box center [234, 167] width 176 height 19
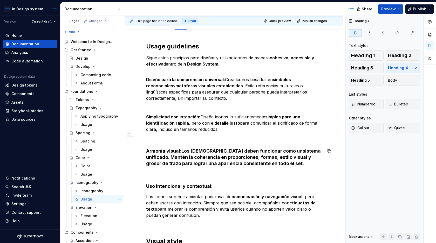
click at [142, 152] on span at bounding box center [141, 151] width 4 height 7
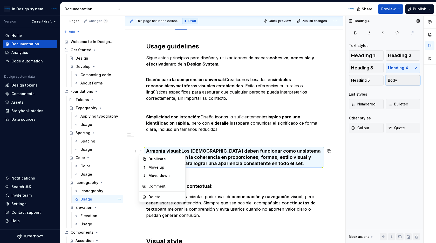
click at [391, 79] on span "Body" at bounding box center [392, 80] width 9 height 5
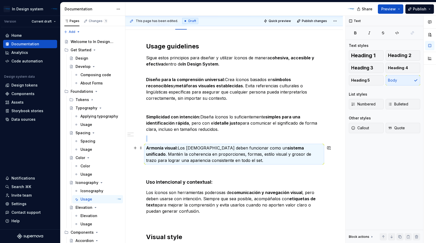
click at [213, 159] on p "Armonía visual: Los íconos deben funcionar como un sistema unificado . Mantén l…" at bounding box center [234, 154] width 176 height 19
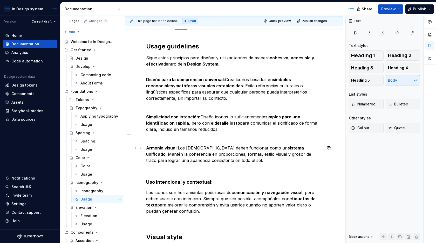
scroll to position [100, 0]
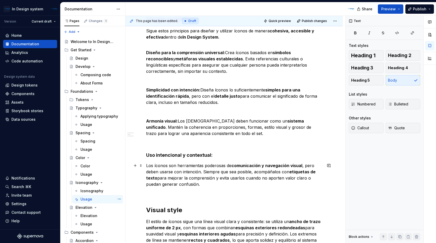
click at [146, 167] on p "Los íconos son herramientas poderosas de comunicación y navegación visual , per…" at bounding box center [234, 175] width 176 height 25
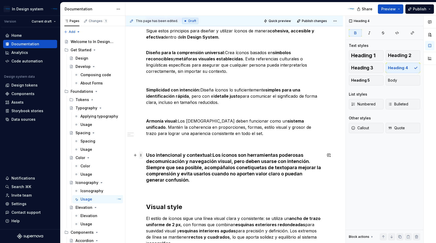
click at [142, 155] on span at bounding box center [141, 155] width 4 height 7
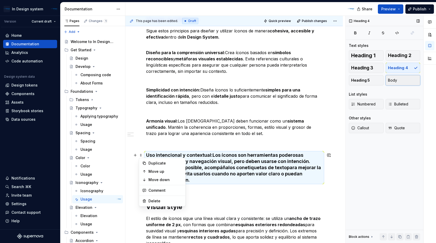
click at [391, 81] on span "Body" at bounding box center [392, 80] width 9 height 5
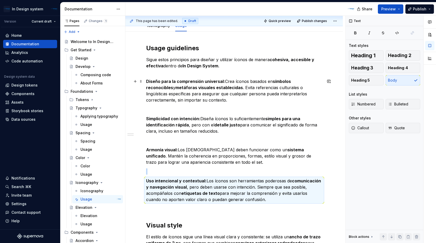
scroll to position [66, 0]
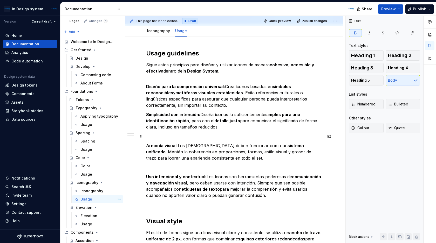
click at [148, 139] on p at bounding box center [234, 136] width 176 height 6
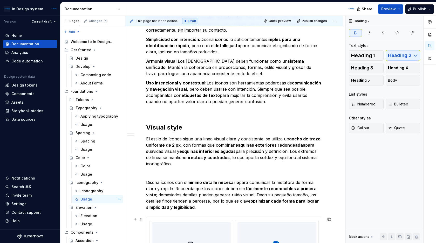
scroll to position [138, 0]
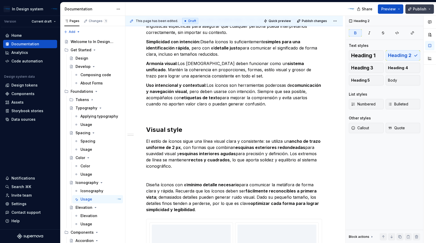
click at [417, 9] on span "Publish" at bounding box center [419, 8] width 13 height 5
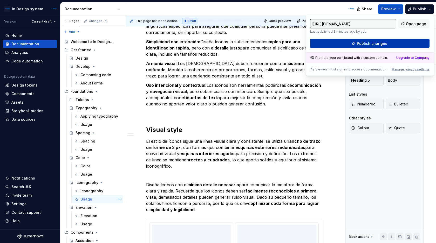
click at [382, 42] on span "Publish changes" at bounding box center [372, 43] width 30 height 5
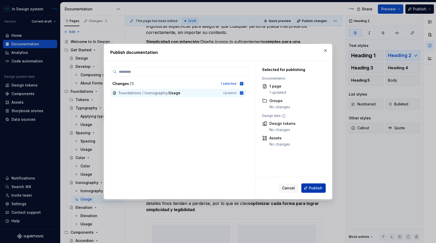
click at [315, 186] on span "Publish" at bounding box center [315, 188] width 13 height 5
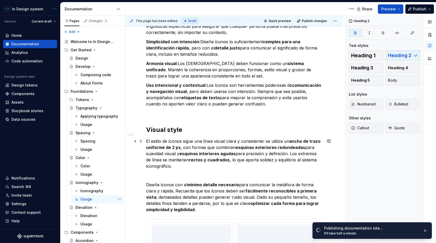
scroll to position [290, 0]
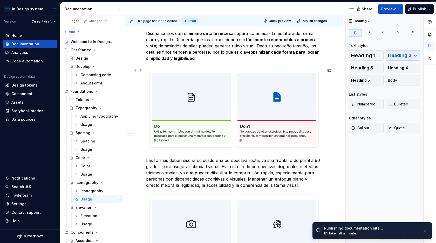
click at [320, 69] on div at bounding box center [233, 109] width 175 height 83
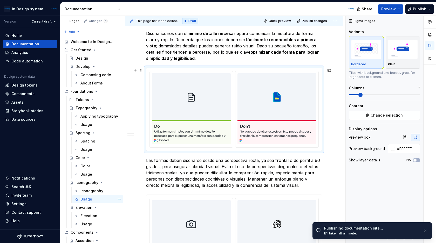
click at [334, 139] on div "Usage guidelines Sigue estos principios para diseñar y utilizar íconos de maner…" at bounding box center [233, 152] width 217 height 678
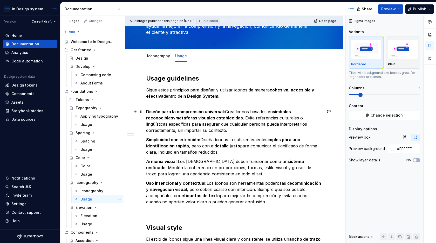
scroll to position [37, 0]
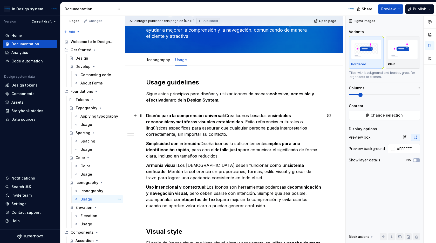
click at [224, 115] on p "Diseño para la comprensión universal: Crea íconos basados en símbolos reconocib…" at bounding box center [234, 125] width 176 height 25
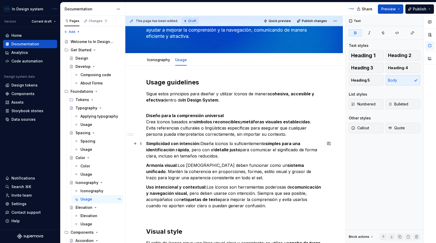
click at [199, 143] on strong "Simplicidad con intención:" at bounding box center [173, 143] width 54 height 5
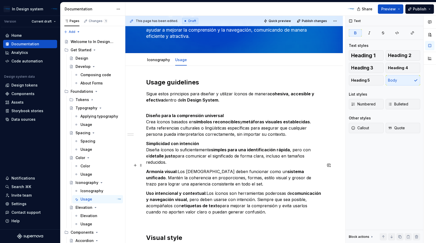
click at [179, 169] on p "Armonía visual: Los íconos deben funcionar como un sistema unificado . Mantén l…" at bounding box center [234, 178] width 176 height 19
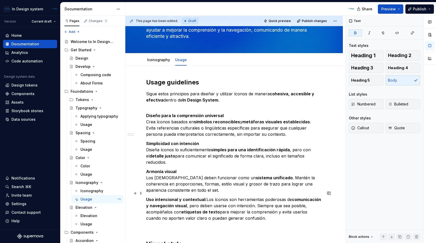
click at [207, 197] on p "Uso intencional y contextual: Los íconos son herramientas poderosas de comunica…" at bounding box center [234, 209] width 176 height 25
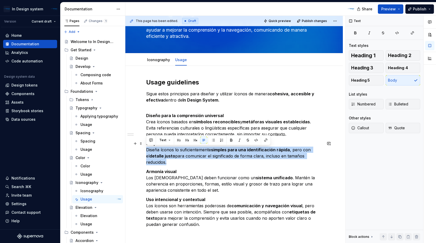
drag, startPoint x: 321, startPoint y: 157, endPoint x: 146, endPoint y: 150, distance: 174.9
click at [146, 150] on p "Simplicidad con intención Diseña íconos lo suficientemente simples para una ide…" at bounding box center [234, 153] width 176 height 25
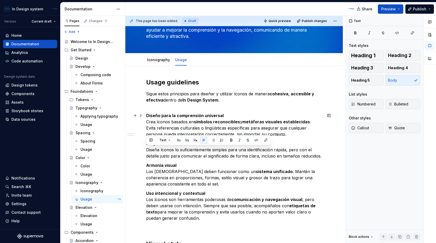
click at [230, 120] on strong "símbolos reconocibles" at bounding box center [217, 121] width 46 height 5
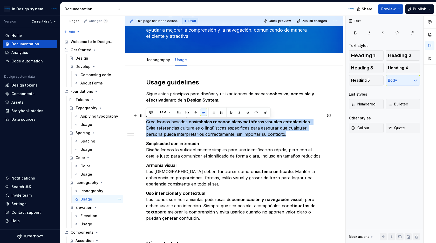
drag, startPoint x: 266, startPoint y: 135, endPoint x: 143, endPoint y: 123, distance: 124.0
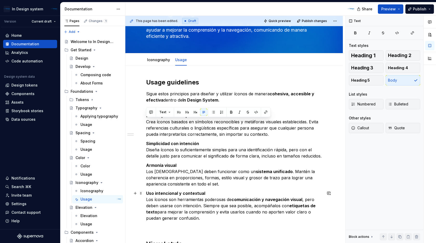
scroll to position [43, 0]
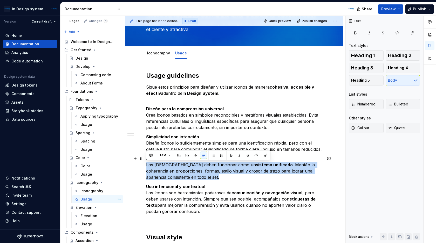
drag, startPoint x: 204, startPoint y: 178, endPoint x: 145, endPoint y: 166, distance: 60.0
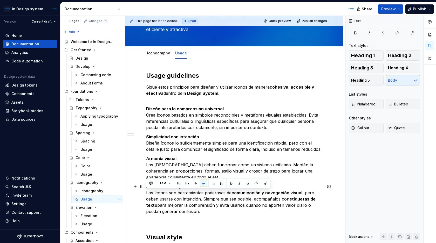
drag, startPoint x: 184, startPoint y: 212, endPoint x: 145, endPoint y: 193, distance: 43.1
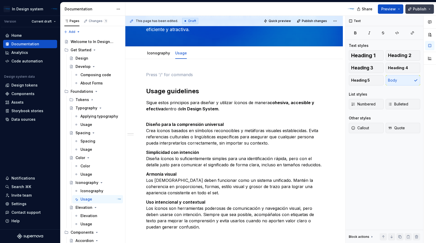
click at [416, 8] on span "Publish" at bounding box center [419, 8] width 13 height 5
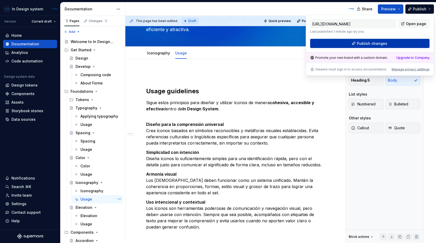
click at [372, 43] on span "Publish changes" at bounding box center [372, 43] width 30 height 5
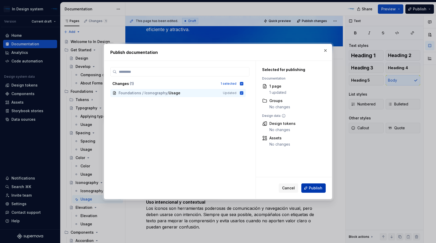
click at [307, 189] on button "Publish" at bounding box center [313, 188] width 24 height 9
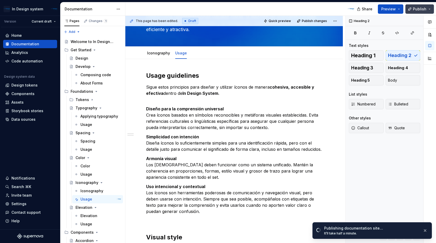
click at [418, 8] on span "Publish" at bounding box center [419, 8] width 13 height 5
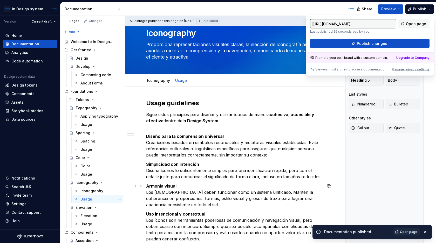
scroll to position [0, 0]
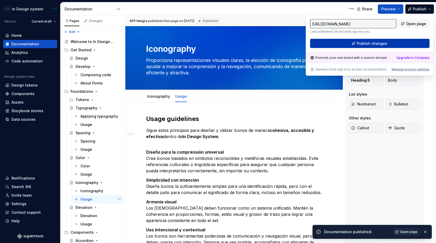
click at [363, 39] on button "Publish changes" at bounding box center [369, 43] width 119 height 9
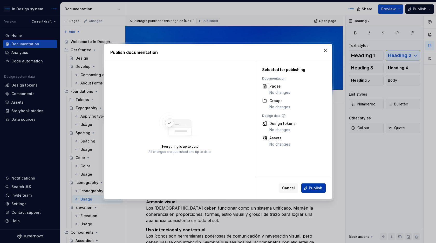
click at [309, 185] on button "Publish" at bounding box center [313, 188] width 24 height 9
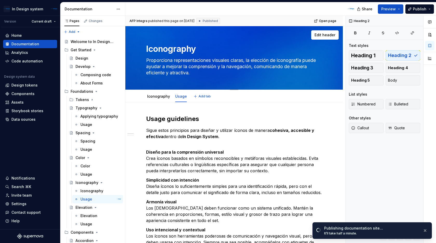
click at [300, 27] on div "Iconography Proporciona representaciones visuales claras, la elección de iconog…" at bounding box center [234, 57] width 176 height 63
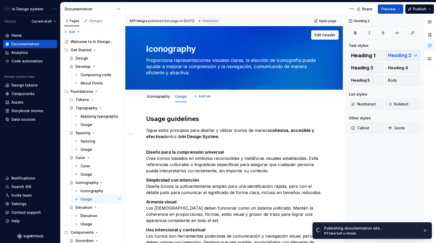
click at [300, 27] on div "Iconography Proporciona representaciones visuales claras, la elección de iconog…" at bounding box center [234, 57] width 176 height 63
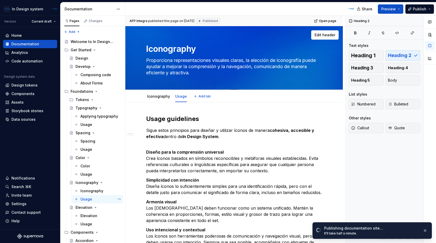
click at [300, 27] on div "Iconography Proporciona representaciones visuales claras, la elección de iconog…" at bounding box center [234, 57] width 176 height 63
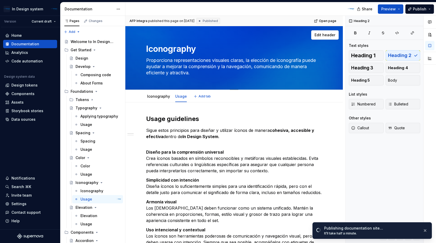
click at [300, 27] on div "Iconography Proporciona representaciones visuales claras, la elección de iconog…" at bounding box center [234, 57] width 176 height 63
click at [313, 1] on div "In Design system Version Current draft Home Documentation Analytics Code automa…" at bounding box center [218, 121] width 436 height 243
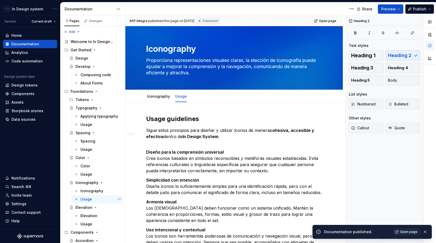
click at [313, 0] on div "In Design system Version Current draft Home Documentation Analytics Code automa…" at bounding box center [218, 121] width 436 height 243
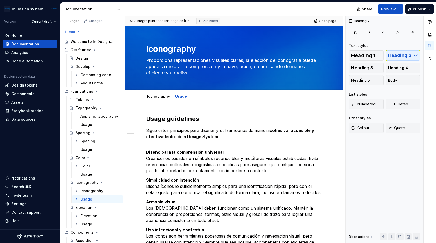
type textarea "*"
